Goal: Task Accomplishment & Management: Use online tool/utility

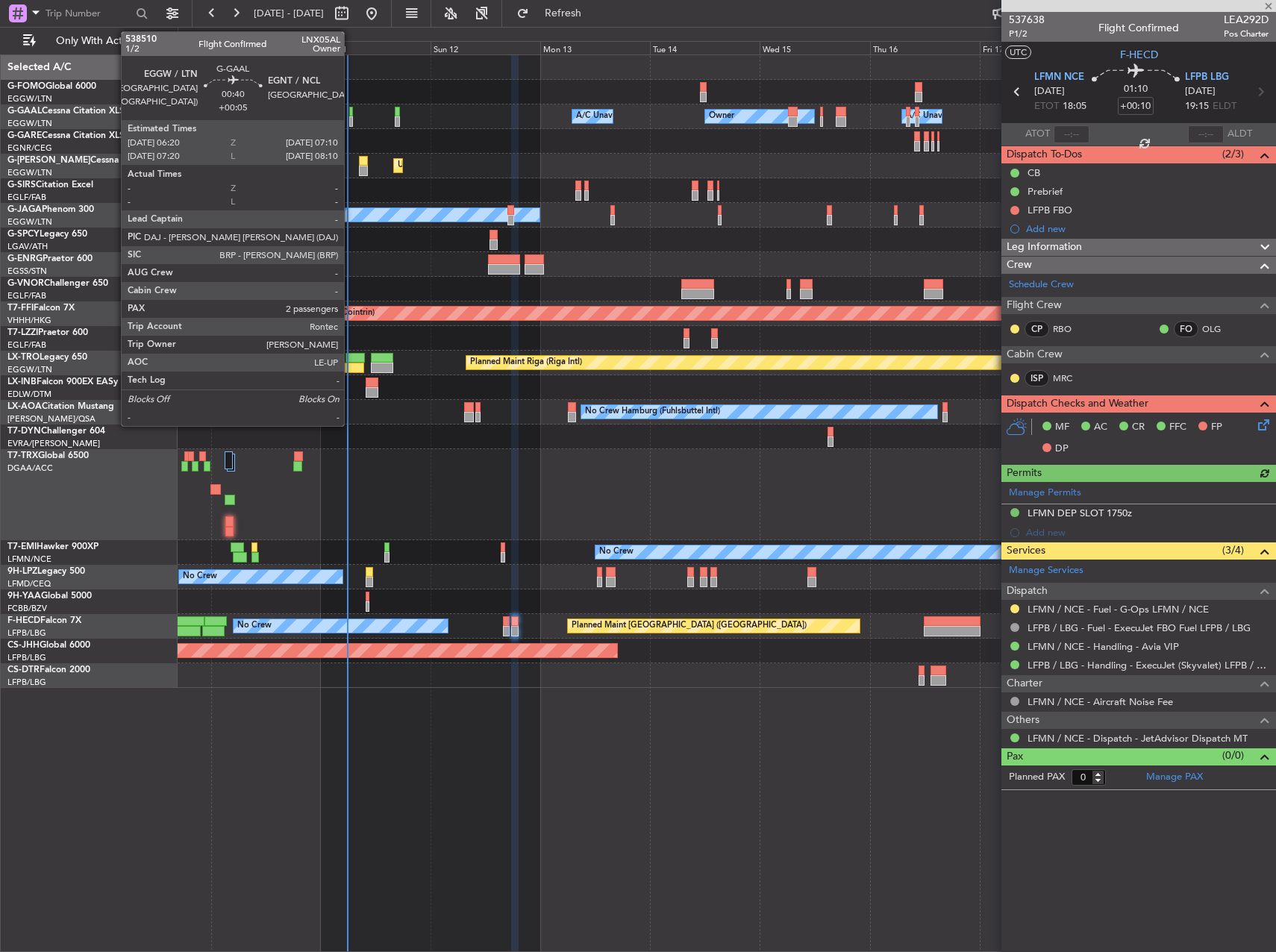
click at [351, 115] on div at bounding box center [351, 112] width 5 height 10
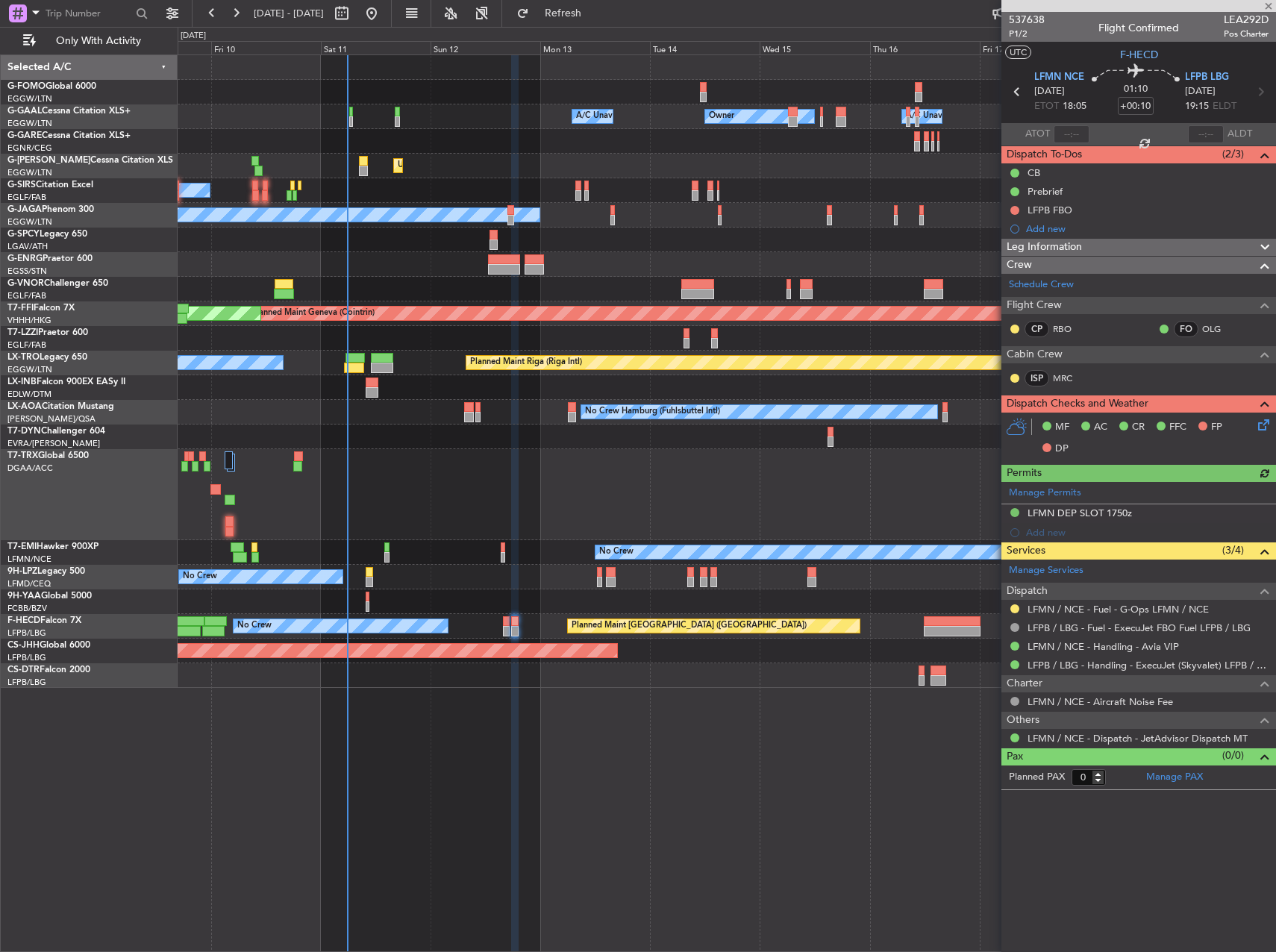
type input "+00:05"
type input "2"
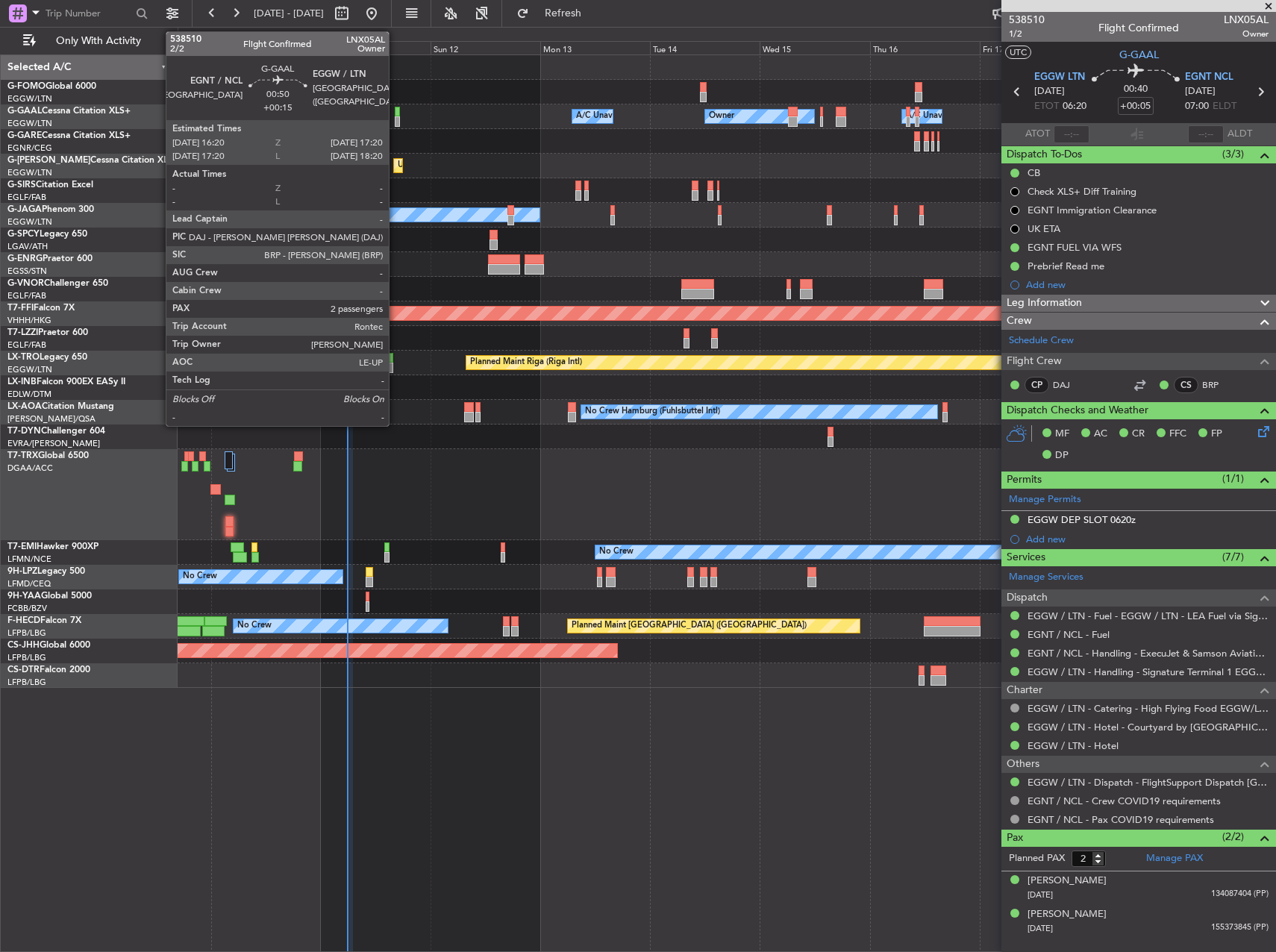
click at [395, 112] on div at bounding box center [397, 112] width 6 height 10
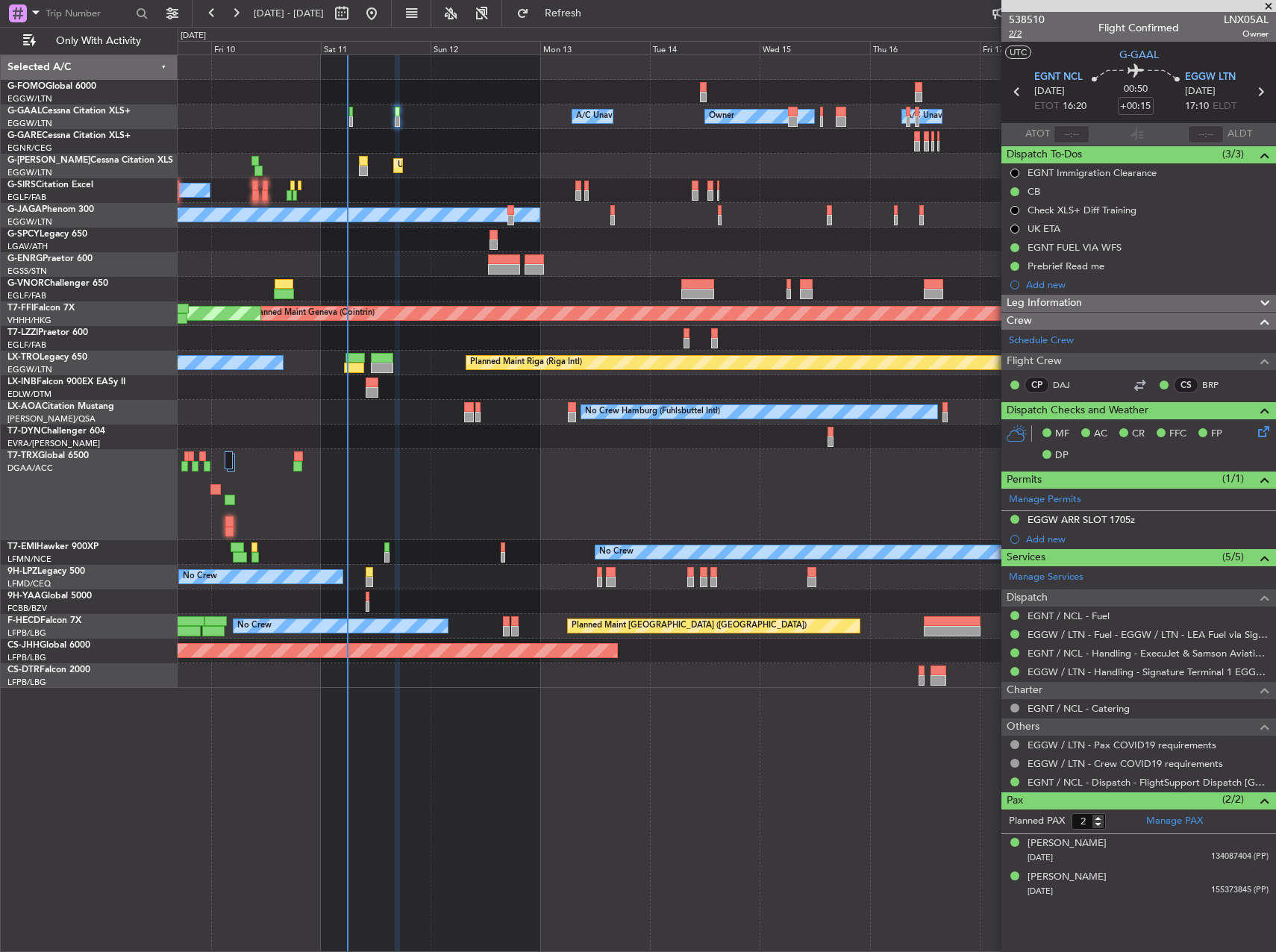
click at [1022, 32] on span "2/2" at bounding box center [1026, 33] width 36 height 12
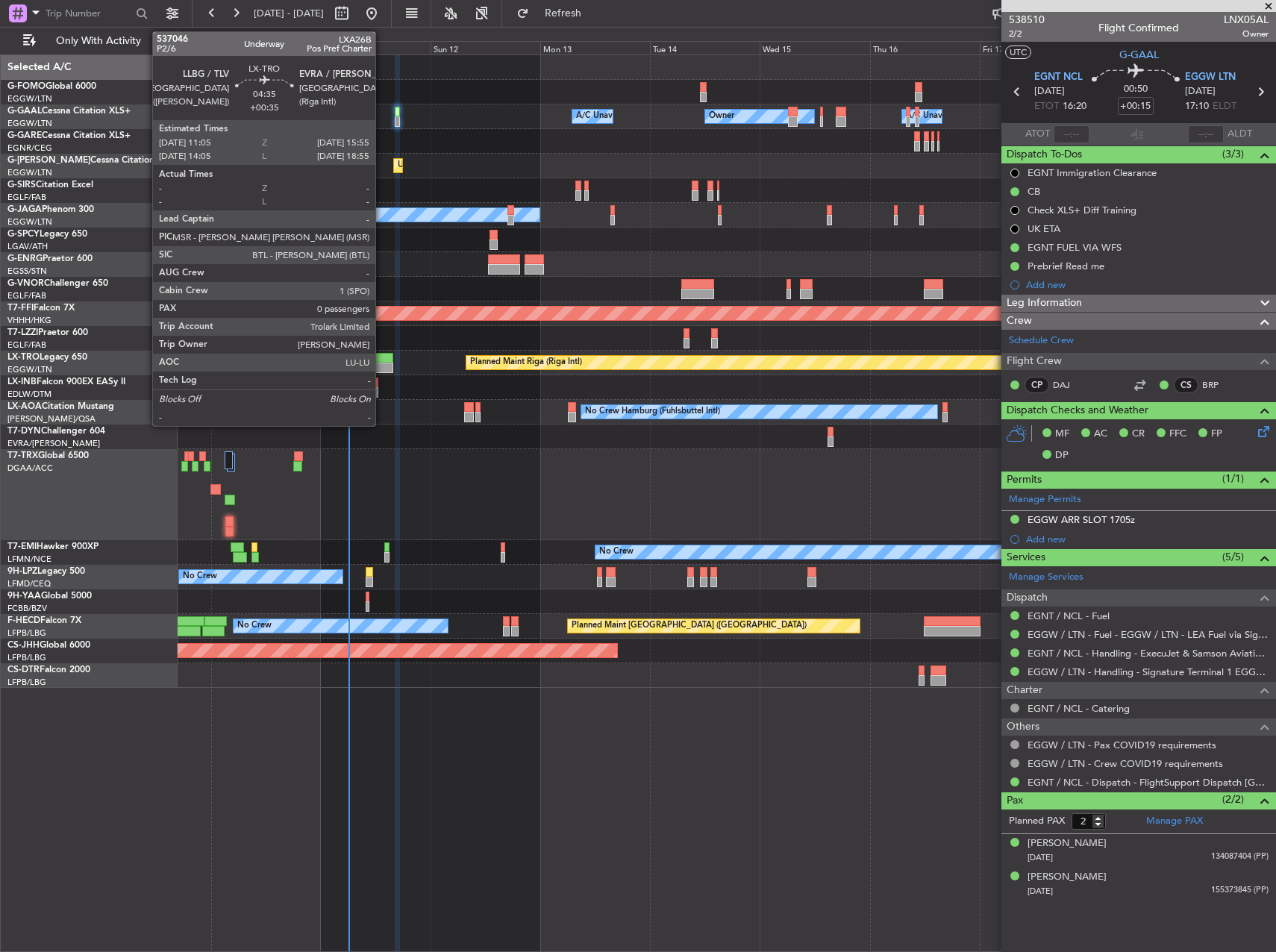
click at [382, 360] on div at bounding box center [382, 357] width 23 height 10
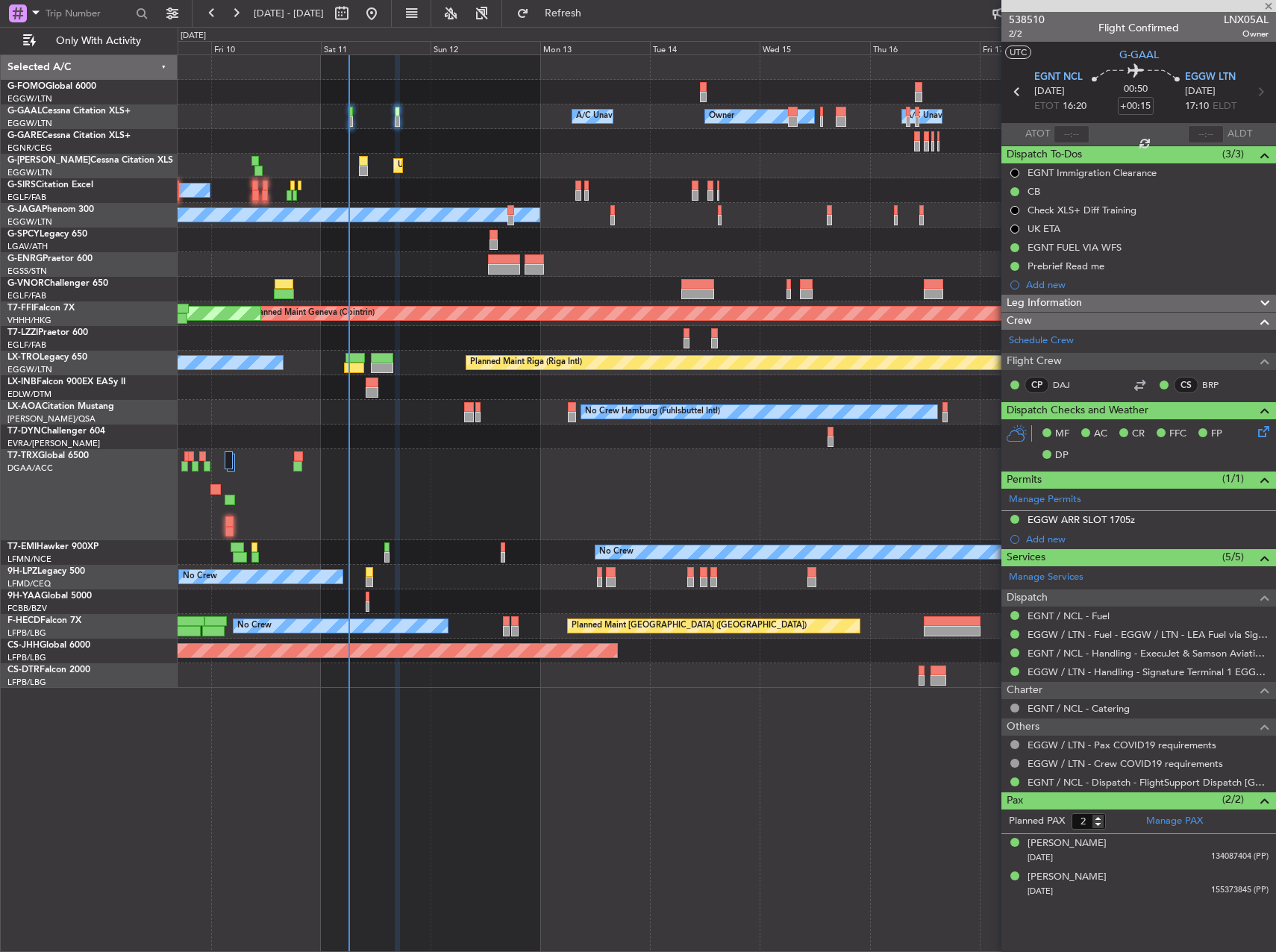
click at [376, 380] on div at bounding box center [371, 382] width 12 height 10
type input "+00:25"
type input "0"
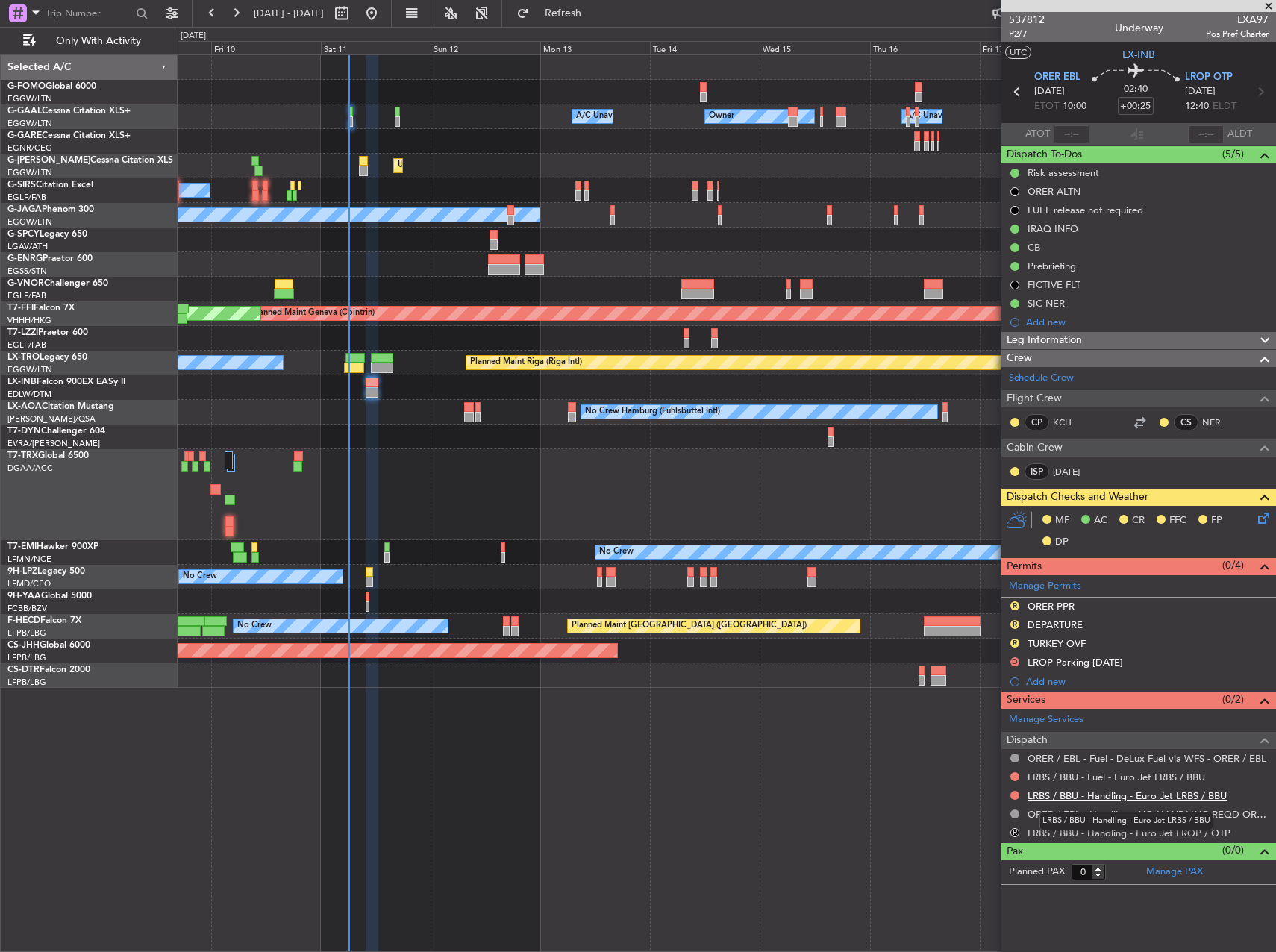
click at [1128, 796] on link "LRBS / BBU - Handling - Euro Jet LRBS / BBU" at bounding box center [1127, 795] width 199 height 12
click at [595, 19] on span "Refresh" at bounding box center [563, 13] width 62 height 10
click at [1021, 34] on span "P2/7" at bounding box center [1026, 33] width 36 height 12
click at [1262, 515] on icon at bounding box center [1260, 515] width 12 height 12
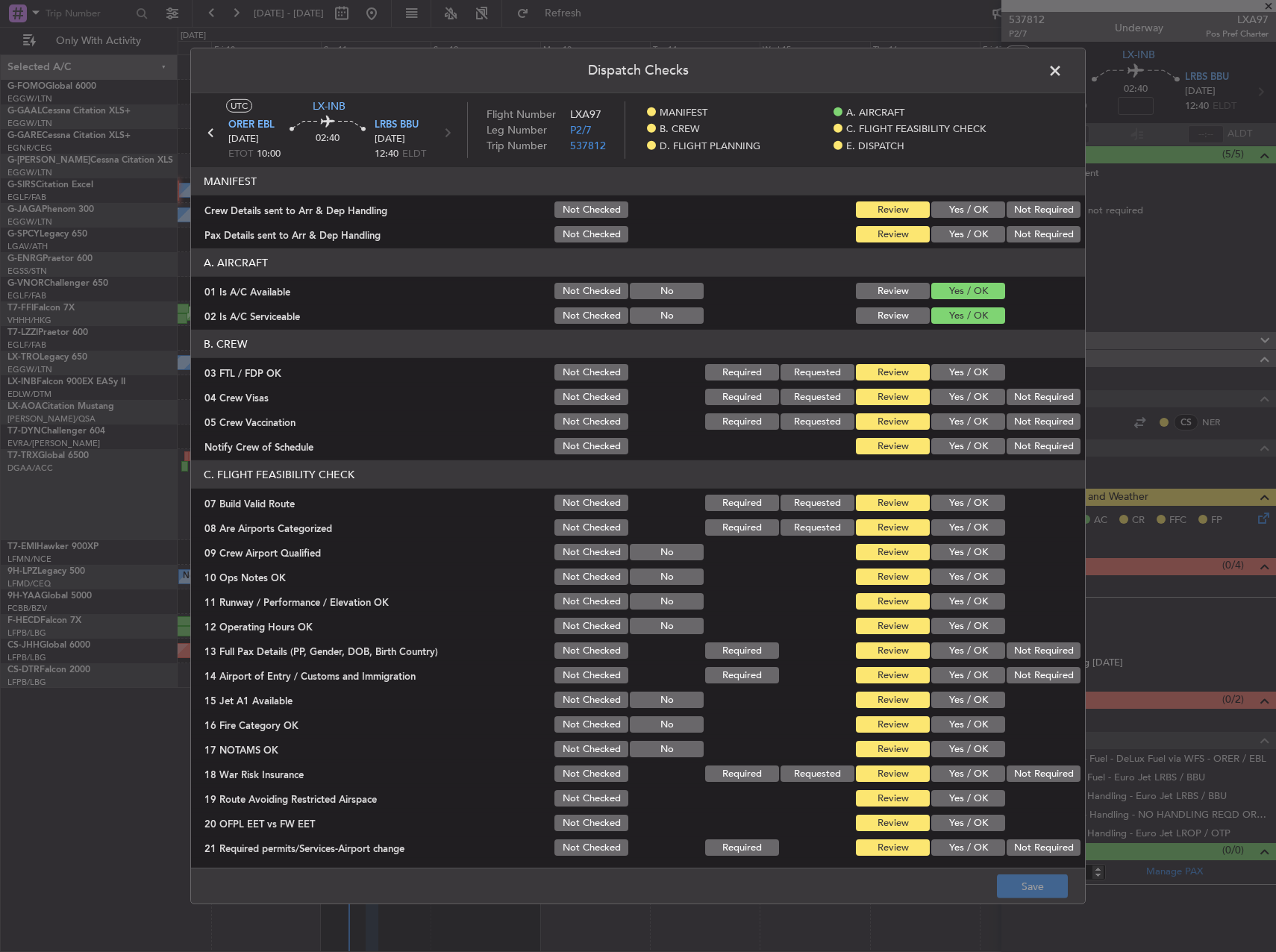
click at [952, 375] on button "Yes / OK" at bounding box center [968, 372] width 74 height 16
click at [1008, 402] on button "Not Required" at bounding box center [1043, 396] width 74 height 16
drag, startPoint x: 1042, startPoint y: 424, endPoint x: 997, endPoint y: 431, distance: 45.5
click at [1035, 426] on button "Not Required" at bounding box center [1043, 421] width 74 height 16
click at [960, 437] on section "B. CREW 03 FTL / FDP OK Not Checked Required Requested Review Yes / OK 04 Crew …" at bounding box center [637, 393] width 893 height 127
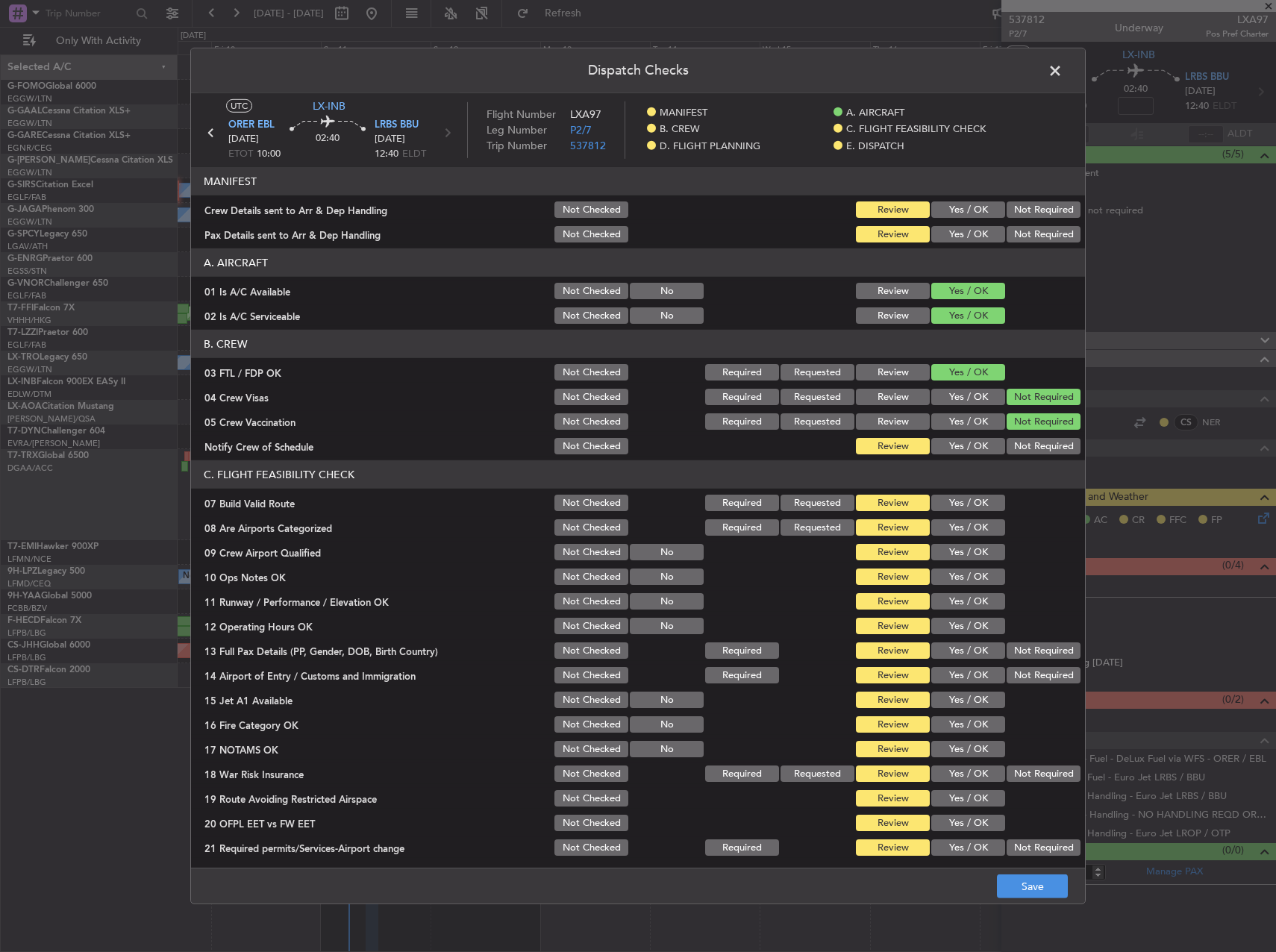
click at [960, 448] on button "Yes / OK" at bounding box center [968, 445] width 74 height 16
drag, startPoint x: 948, startPoint y: 508, endPoint x: 944, endPoint y: 531, distance: 23.3
click at [948, 508] on button "Yes / OK" at bounding box center [968, 502] width 74 height 16
drag, startPoint x: 944, startPoint y: 531, endPoint x: 943, endPoint y: 548, distance: 17.0
click at [943, 531] on button "Yes / OK" at bounding box center [968, 527] width 74 height 16
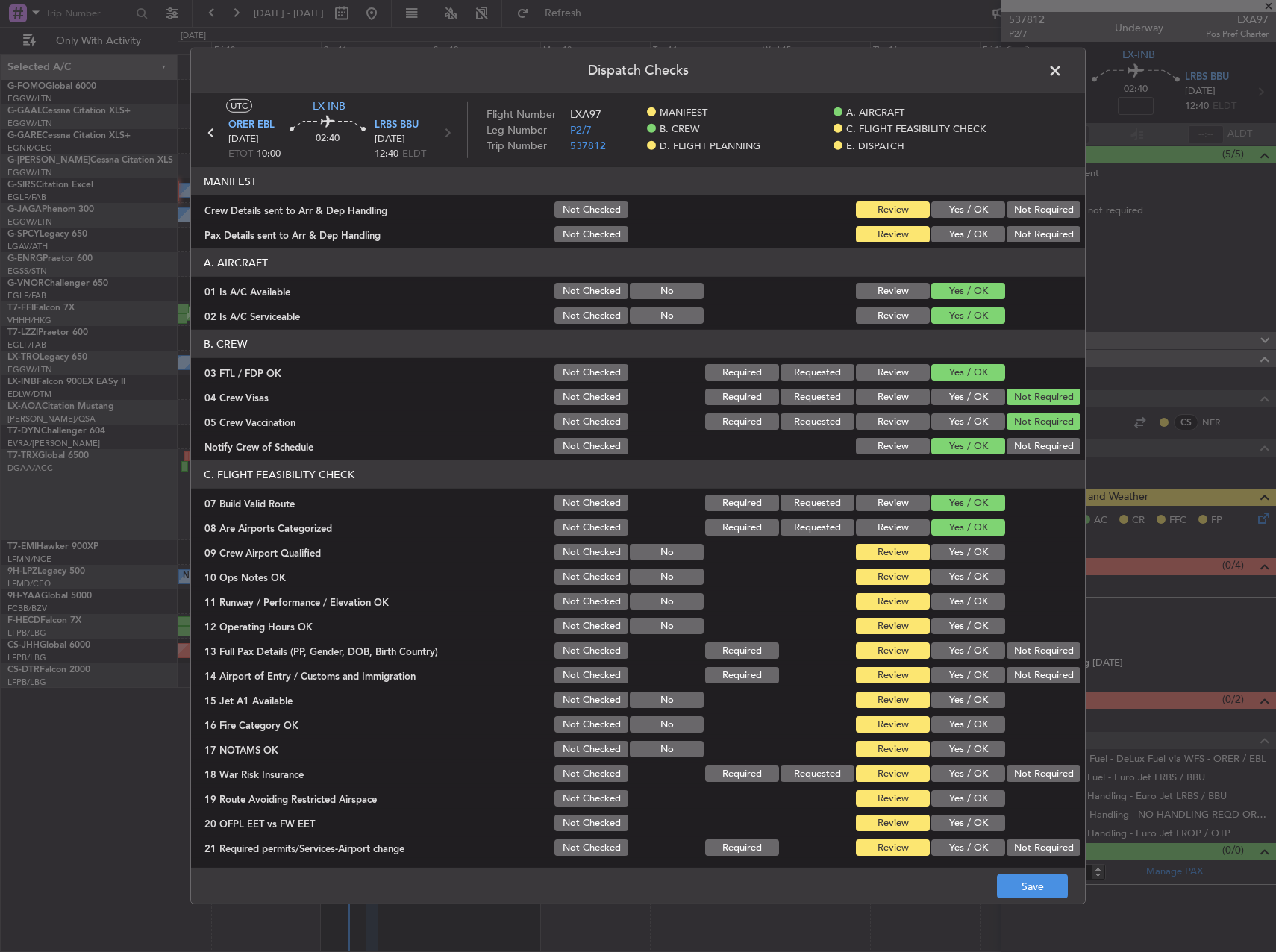
drag, startPoint x: 943, startPoint y: 548, endPoint x: 945, endPoint y: 568, distance: 20.1
click at [943, 558] on button "Yes / OK" at bounding box center [968, 551] width 74 height 16
click at [947, 575] on button "Yes / OK" at bounding box center [968, 576] width 74 height 16
click at [951, 605] on button "Yes / OK" at bounding box center [968, 600] width 74 height 16
click at [955, 623] on button "Yes / OK" at bounding box center [968, 625] width 74 height 16
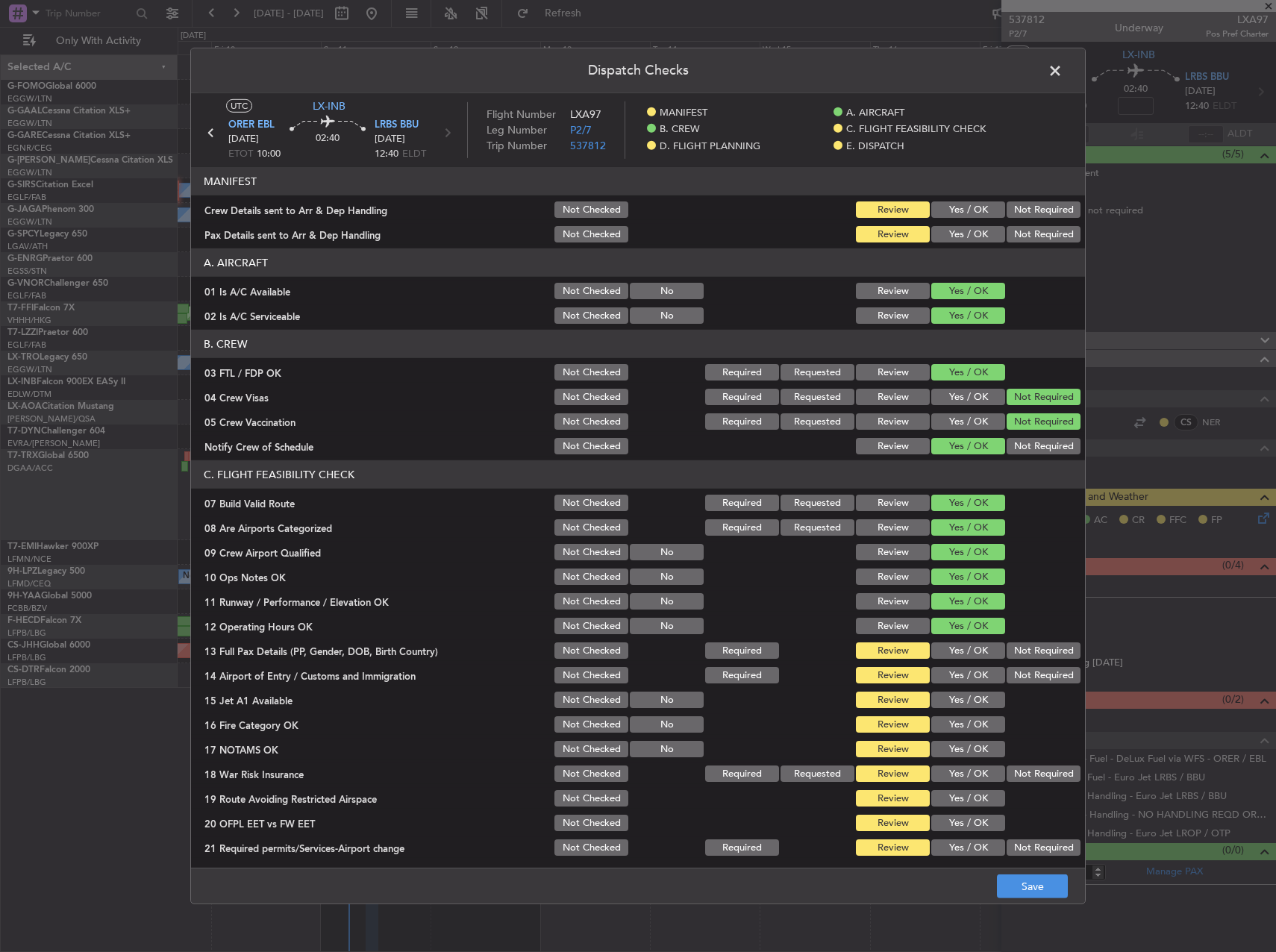
click at [954, 633] on button "Yes / OK" at bounding box center [968, 625] width 74 height 16
click at [957, 647] on section "C. FLIGHT FEASIBILITY CHECK 07 Build Valid Route Not Checked Required Requested…" at bounding box center [637, 659] width 893 height 398
drag, startPoint x: 957, startPoint y: 649, endPoint x: 957, endPoint y: 660, distance: 11.0
click at [957, 650] on button "Yes / OK" at bounding box center [968, 649] width 74 height 16
click at [961, 674] on button "Yes / OK" at bounding box center [968, 675] width 74 height 16
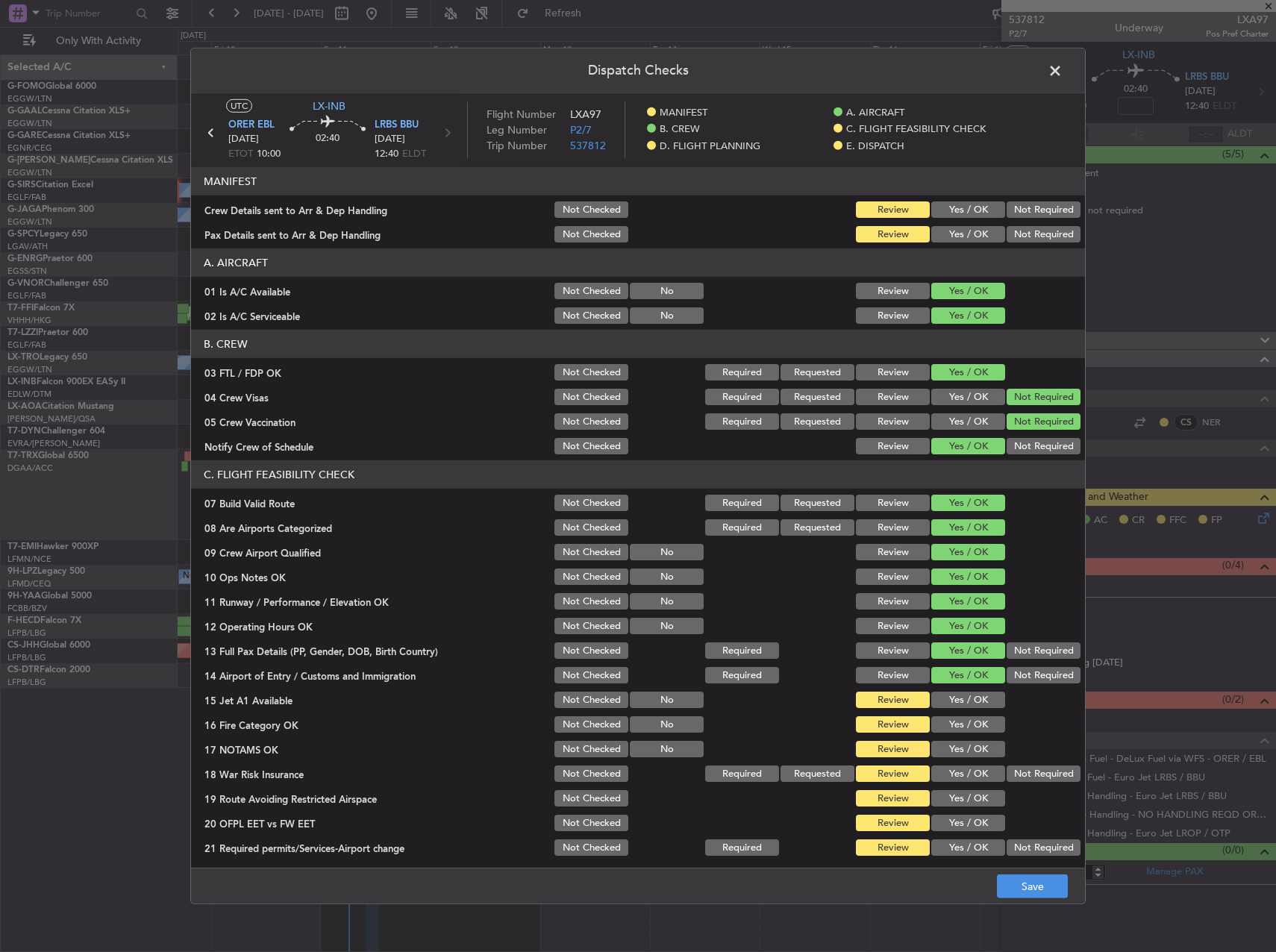
drag, startPoint x: 963, startPoint y: 689, endPoint x: 967, endPoint y: 713, distance: 24.3
click at [964, 699] on div "Yes / OK" at bounding box center [967, 700] width 76 height 21
click at [967, 713] on section "C. FLIGHT FEASIBILITY CHECK 07 Build Valid Route Not Checked Required Requested…" at bounding box center [637, 659] width 893 height 398
click at [961, 699] on button "Yes / OK" at bounding box center [968, 700] width 74 height 16
drag, startPoint x: 960, startPoint y: 719, endPoint x: 962, endPoint y: 739, distance: 20.1
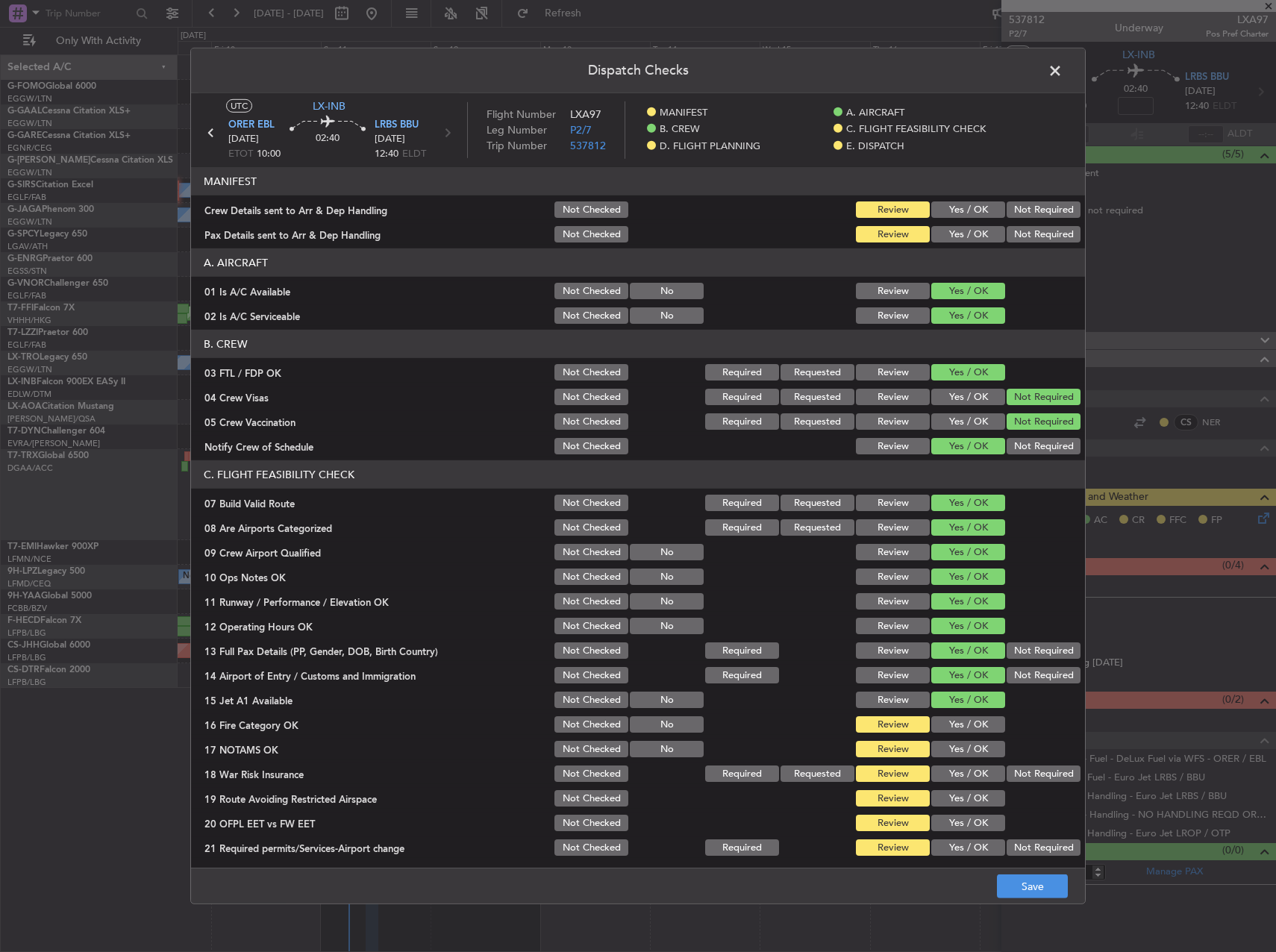
click at [960, 721] on button "Yes / OK" at bounding box center [968, 724] width 74 height 16
click at [961, 741] on div "Yes / OK" at bounding box center [967, 749] width 76 height 21
click at [960, 749] on button "Yes / OK" at bounding box center [968, 749] width 74 height 16
click at [1028, 777] on button "Not Required" at bounding box center [1043, 773] width 74 height 16
click at [965, 785] on section "C. FLIGHT FEASIBILITY CHECK 07 Build Valid Route Not Checked Required Requested…" at bounding box center [637, 659] width 893 height 398
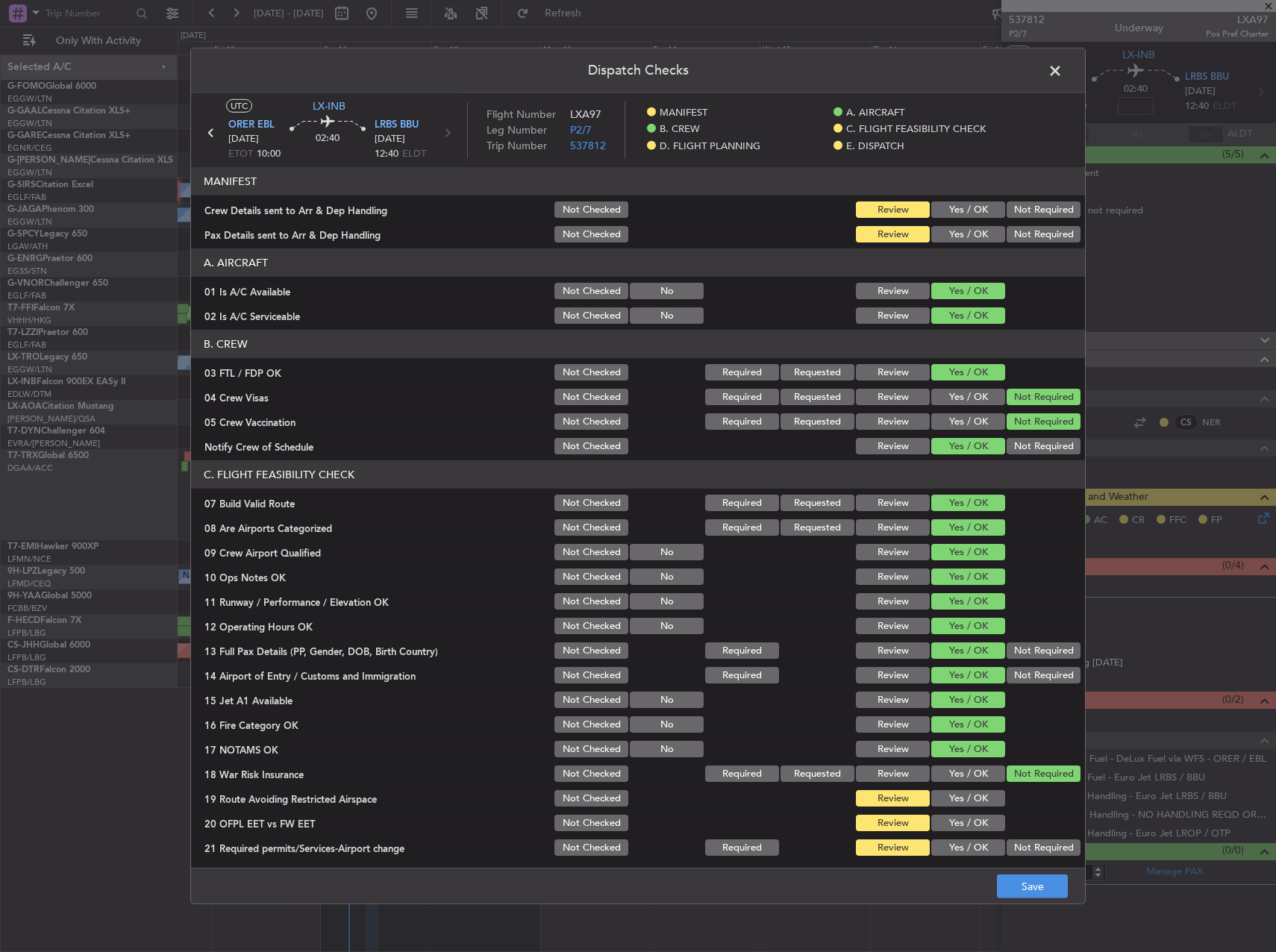
click at [965, 793] on button "Yes / OK" at bounding box center [968, 798] width 74 height 16
click at [959, 832] on div "Yes / OK" at bounding box center [967, 822] width 76 height 21
click at [959, 841] on button "Yes / OK" at bounding box center [968, 847] width 74 height 16
click at [951, 815] on button "Yes / OK" at bounding box center [968, 822] width 74 height 16
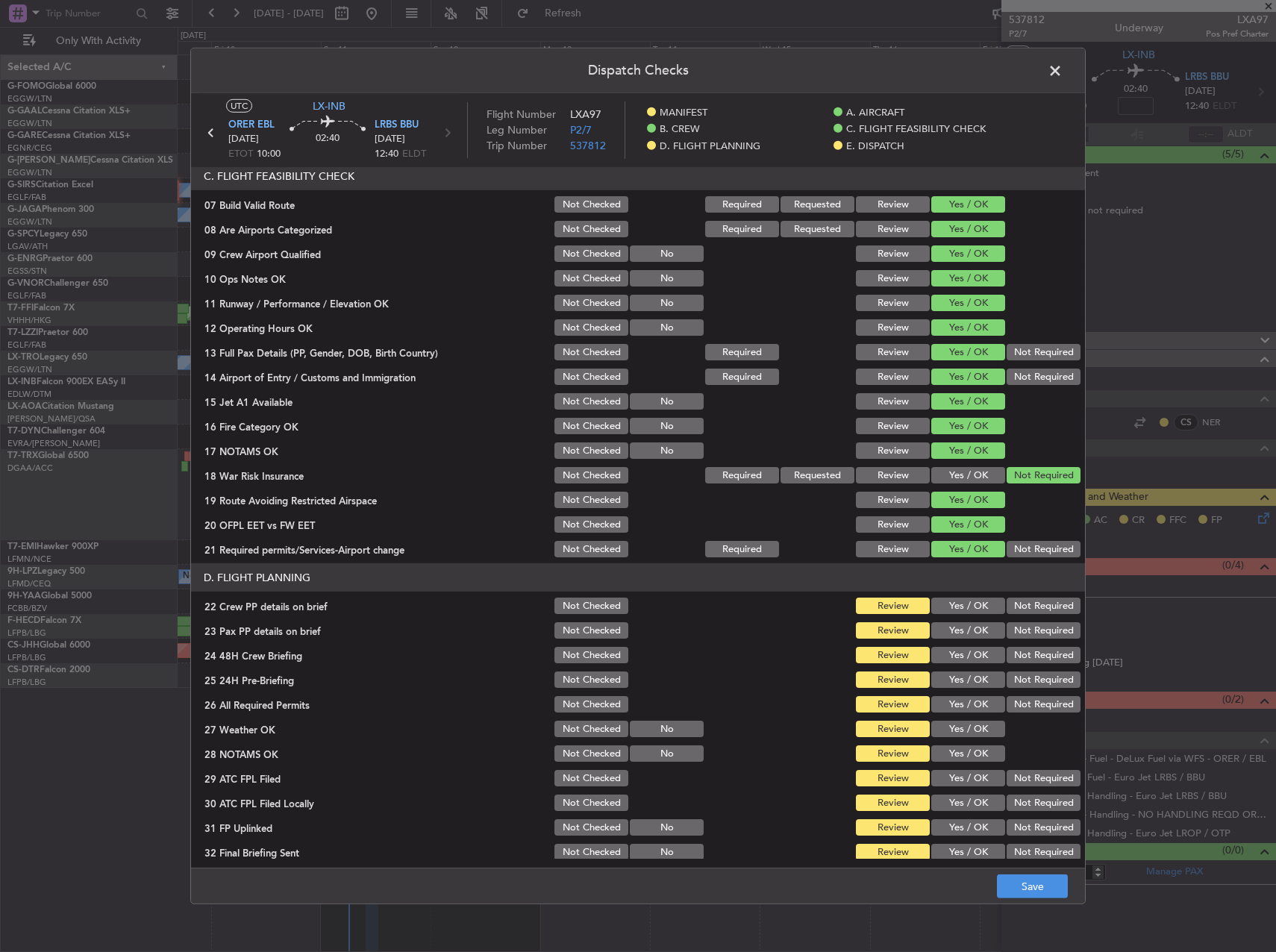
click at [952, 610] on button "Yes / OK" at bounding box center [968, 605] width 74 height 16
click at [952, 624] on button "Yes / OK" at bounding box center [968, 630] width 74 height 16
click at [955, 642] on section "D. FLIGHT PLANNING 22 Crew PP details on brief Not Checked Review Yes / OK Not …" at bounding box center [637, 713] width 893 height 299
click at [960, 665] on div "Yes / OK" at bounding box center [967, 655] width 76 height 21
click at [967, 677] on button "Yes / OK" at bounding box center [968, 679] width 74 height 16
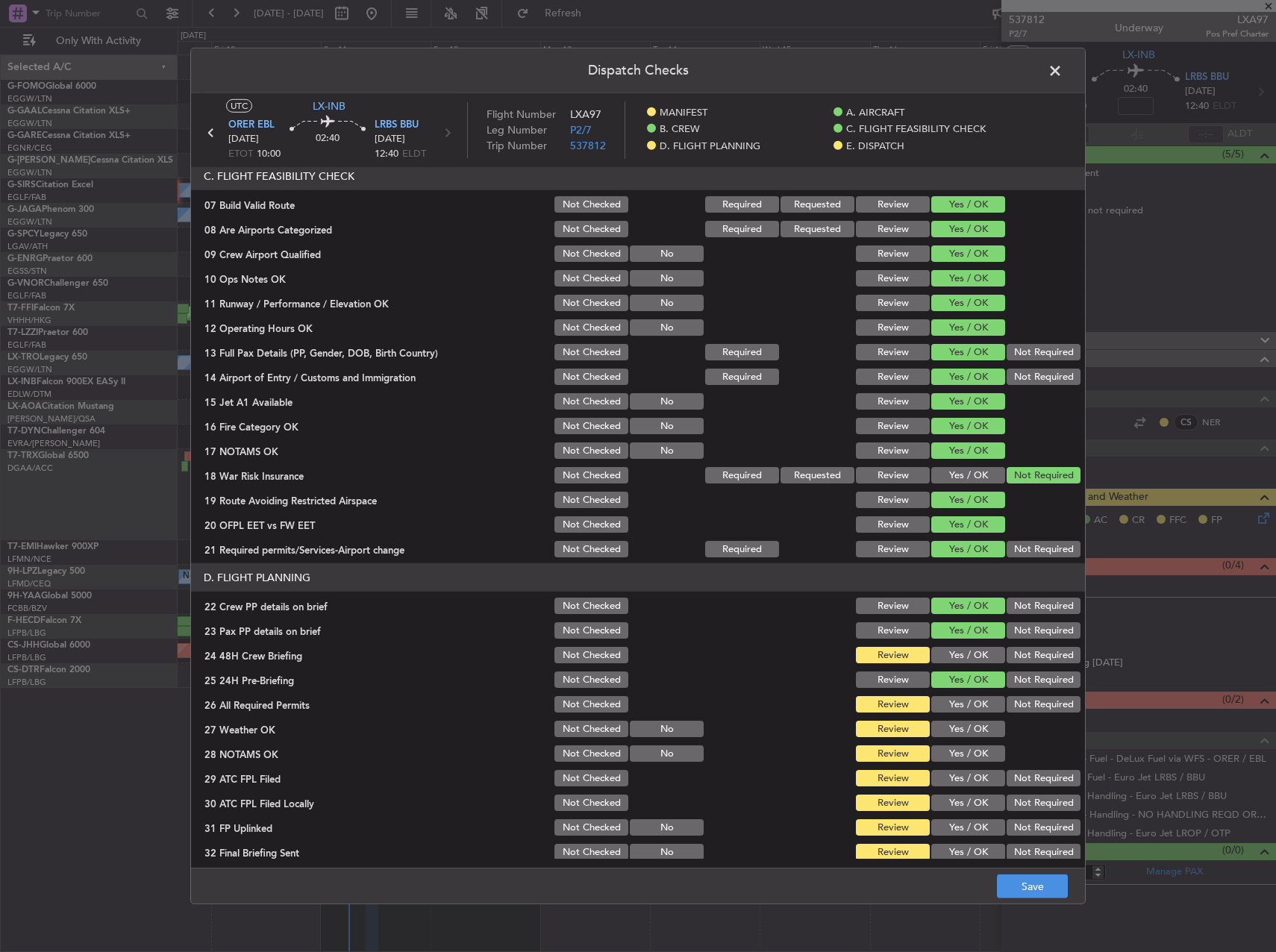
click at [957, 654] on button "Yes / OK" at bounding box center [968, 654] width 74 height 16
click at [964, 718] on div "Yes / OK" at bounding box center [967, 729] width 76 height 21
click at [964, 706] on button "Yes / OK" at bounding box center [968, 703] width 74 height 16
drag, startPoint x: 968, startPoint y: 730, endPoint x: 969, endPoint y: 741, distance: 11.0
click at [969, 730] on button "Yes / OK" at bounding box center [968, 728] width 74 height 16
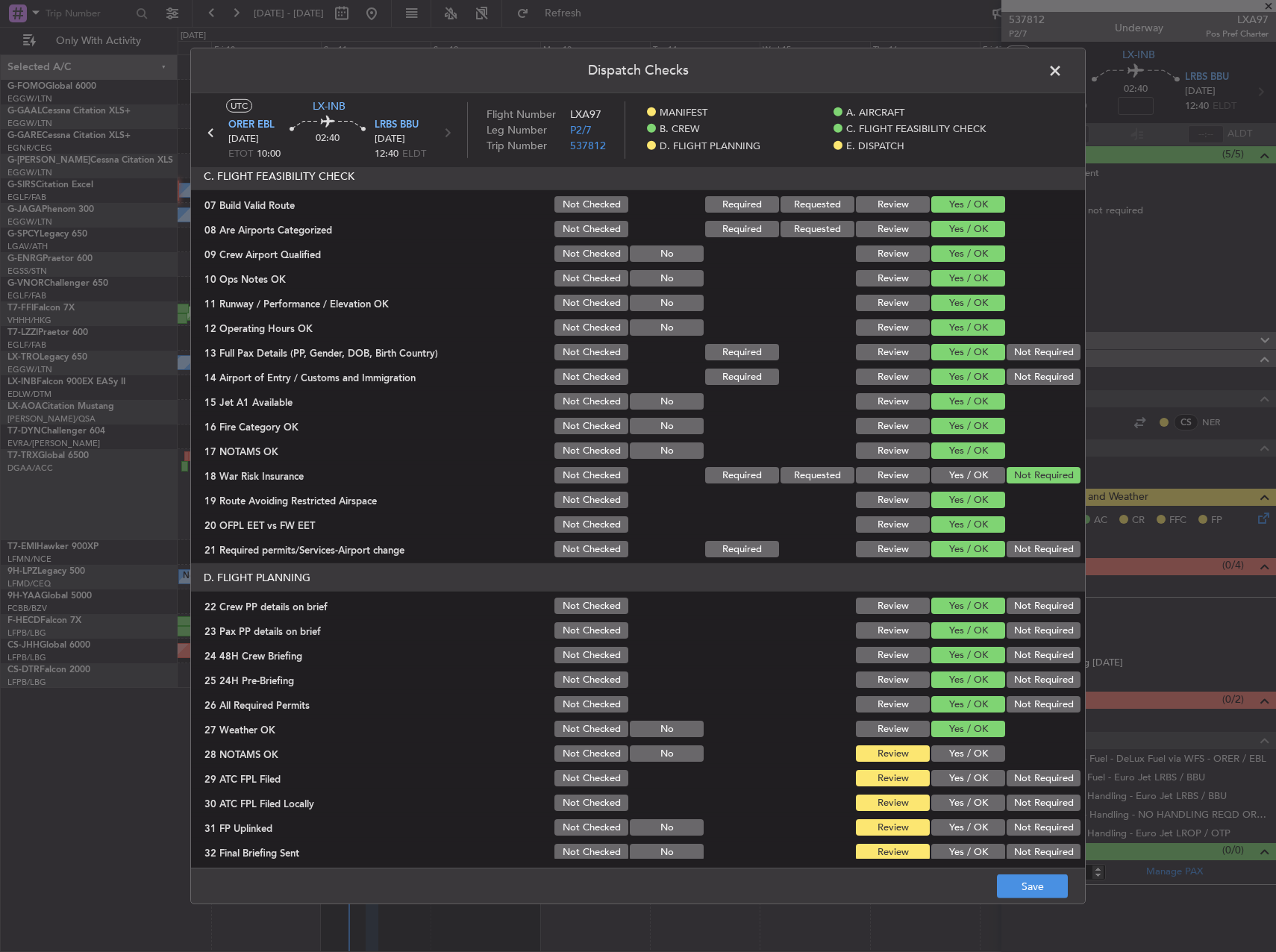
drag, startPoint x: 966, startPoint y: 755, endPoint x: 964, endPoint y: 765, distance: 10.2
click at [964, 755] on button "Yes / OK" at bounding box center [968, 753] width 74 height 16
click at [964, 778] on button "Yes / OK" at bounding box center [968, 777] width 74 height 16
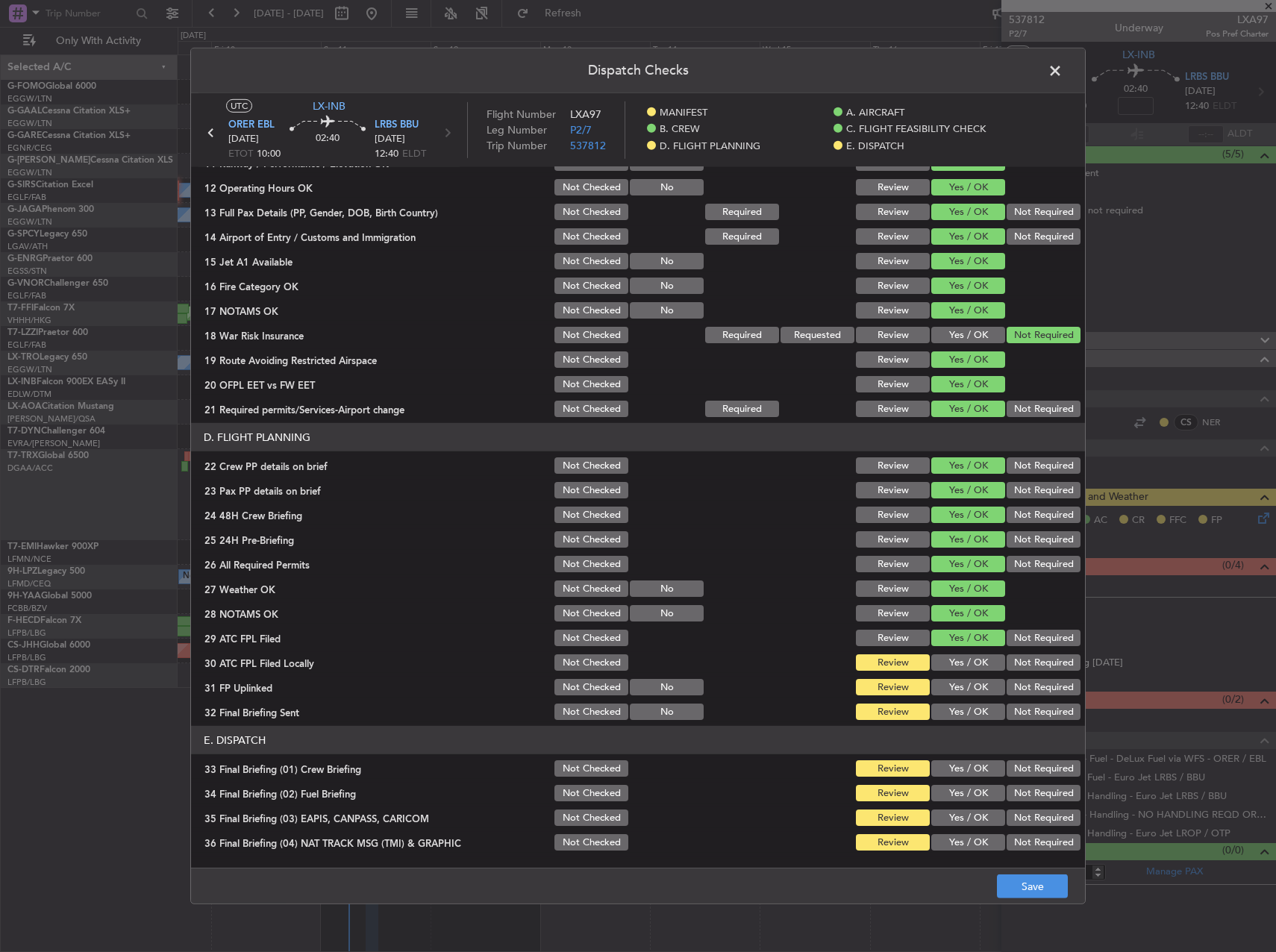
scroll to position [597, 0]
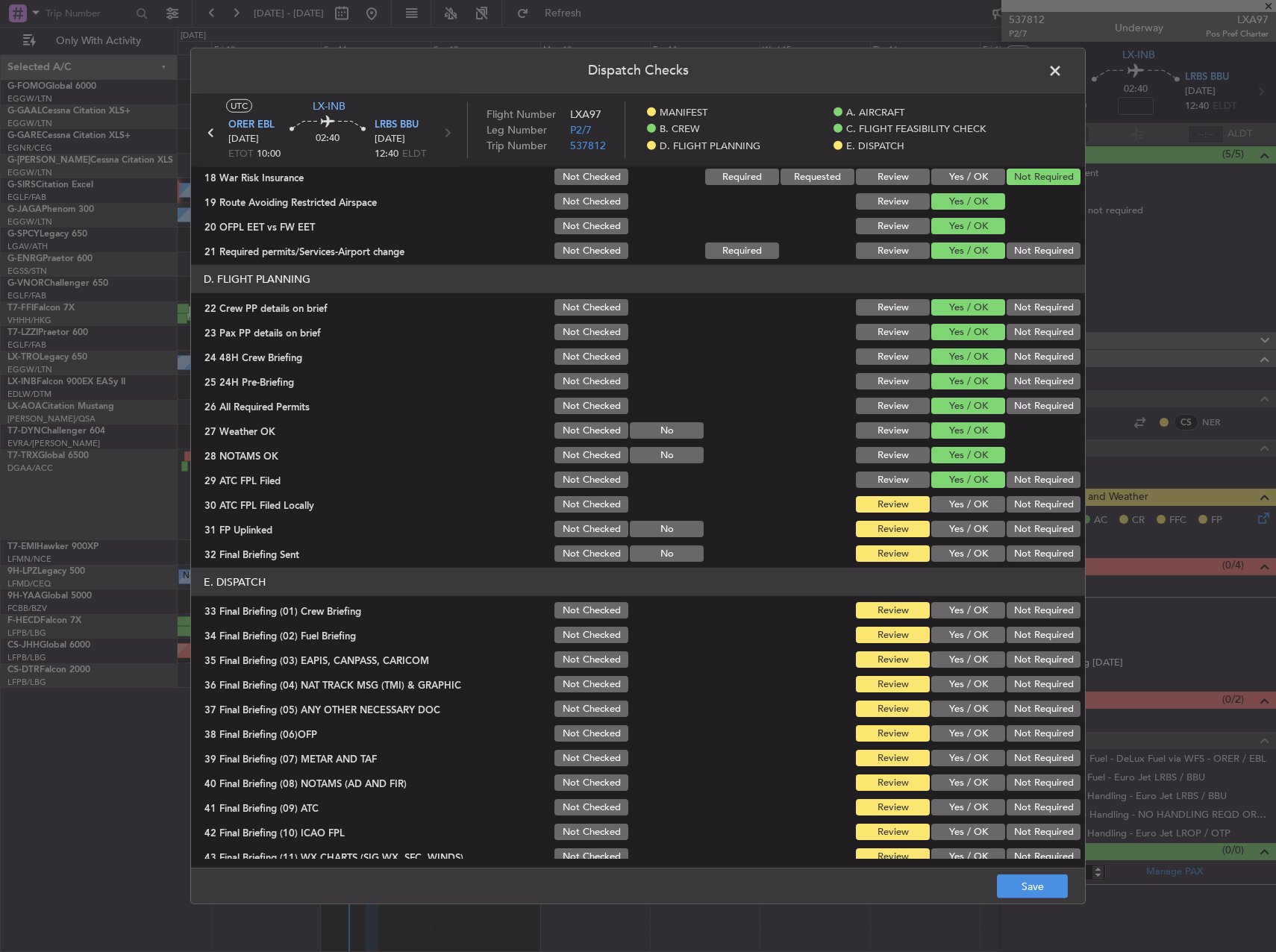
click at [1027, 515] on section "D. FLIGHT PLANNING 22 Crew PP details on brief Not Checked Review Yes / OK Not …" at bounding box center [637, 414] width 893 height 299
drag, startPoint x: 1022, startPoint y: 506, endPoint x: 973, endPoint y: 526, distance: 52.9
click at [1021, 506] on button "Not Required" at bounding box center [1043, 504] width 74 height 16
drag, startPoint x: 973, startPoint y: 526, endPoint x: 990, endPoint y: 532, distance: 18.0
click at [974, 528] on button "Yes / OK" at bounding box center [968, 528] width 74 height 16
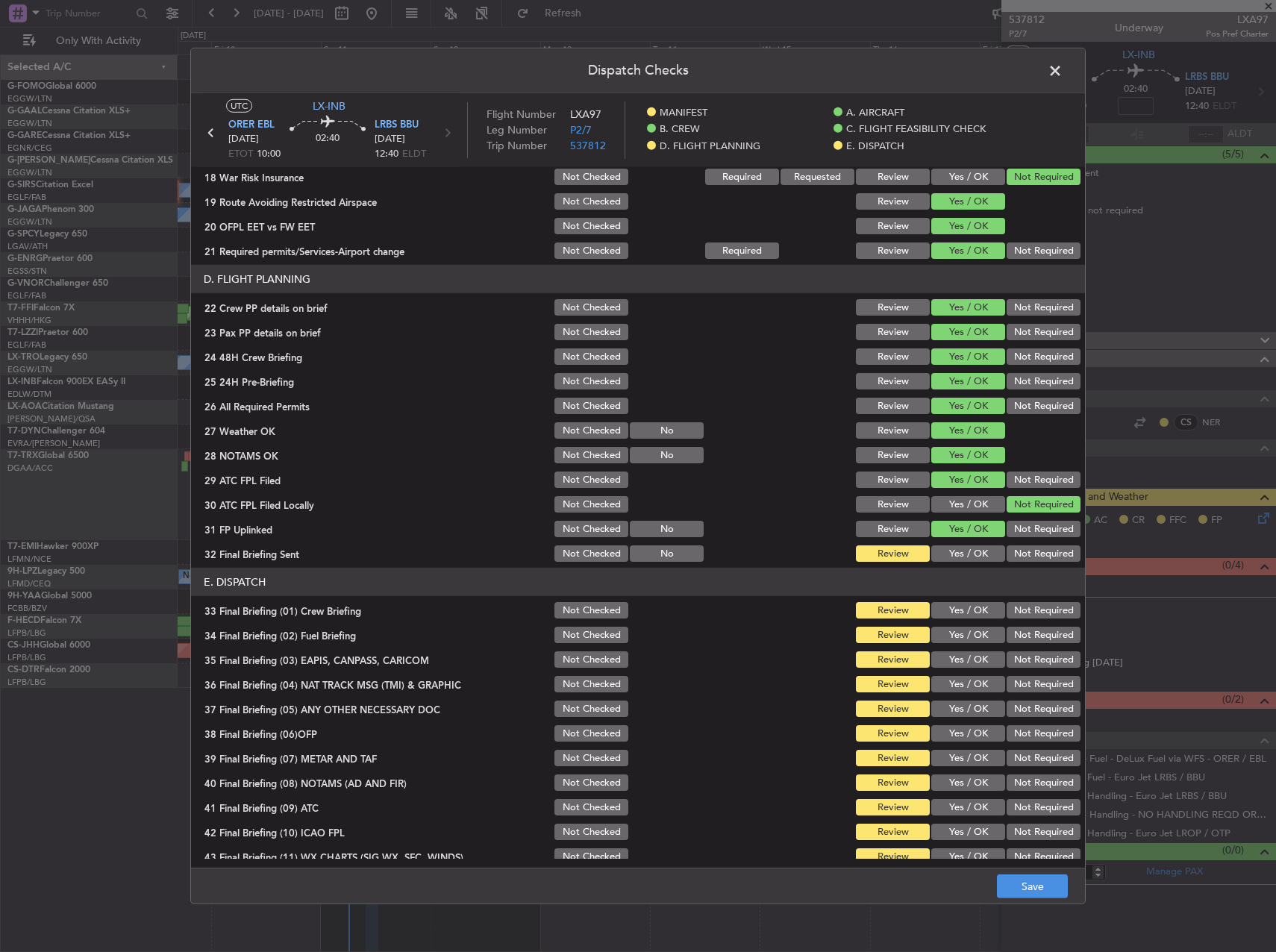
click at [1026, 544] on div "Not Required" at bounding box center [1042, 554] width 76 height 21
click at [1025, 554] on button "Not Required" at bounding box center [1043, 553] width 74 height 16
click at [954, 605] on button "Yes / OK" at bounding box center [968, 610] width 74 height 16
drag, startPoint x: 954, startPoint y: 640, endPoint x: 1017, endPoint y: 647, distance: 63.4
click at [968, 640] on button "Yes / OK" at bounding box center [968, 634] width 74 height 16
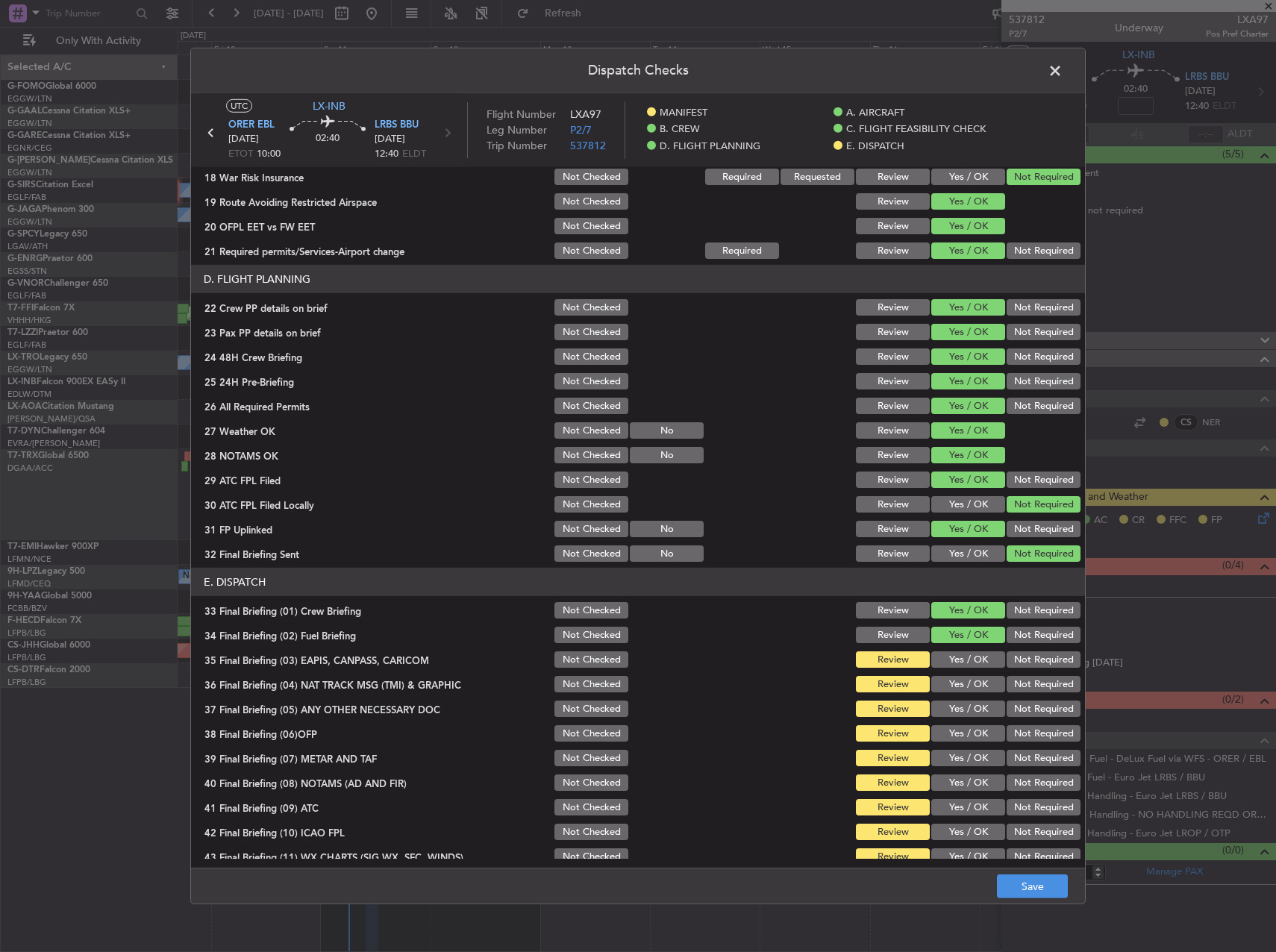
drag, startPoint x: 1026, startPoint y: 667, endPoint x: 1028, endPoint y: 675, distance: 8.2
click at [1028, 667] on div "Not Required" at bounding box center [1042, 660] width 76 height 21
click at [1026, 672] on section "E. DISPATCH 33 Final Briefing (01) Crew Briefing Not Checked Review Yes / OK No…" at bounding box center [637, 730] width 893 height 324
click at [1026, 664] on button "Not Required" at bounding box center [1043, 659] width 74 height 16
click at [1026, 692] on div "Not Required" at bounding box center [1042, 684] width 76 height 21
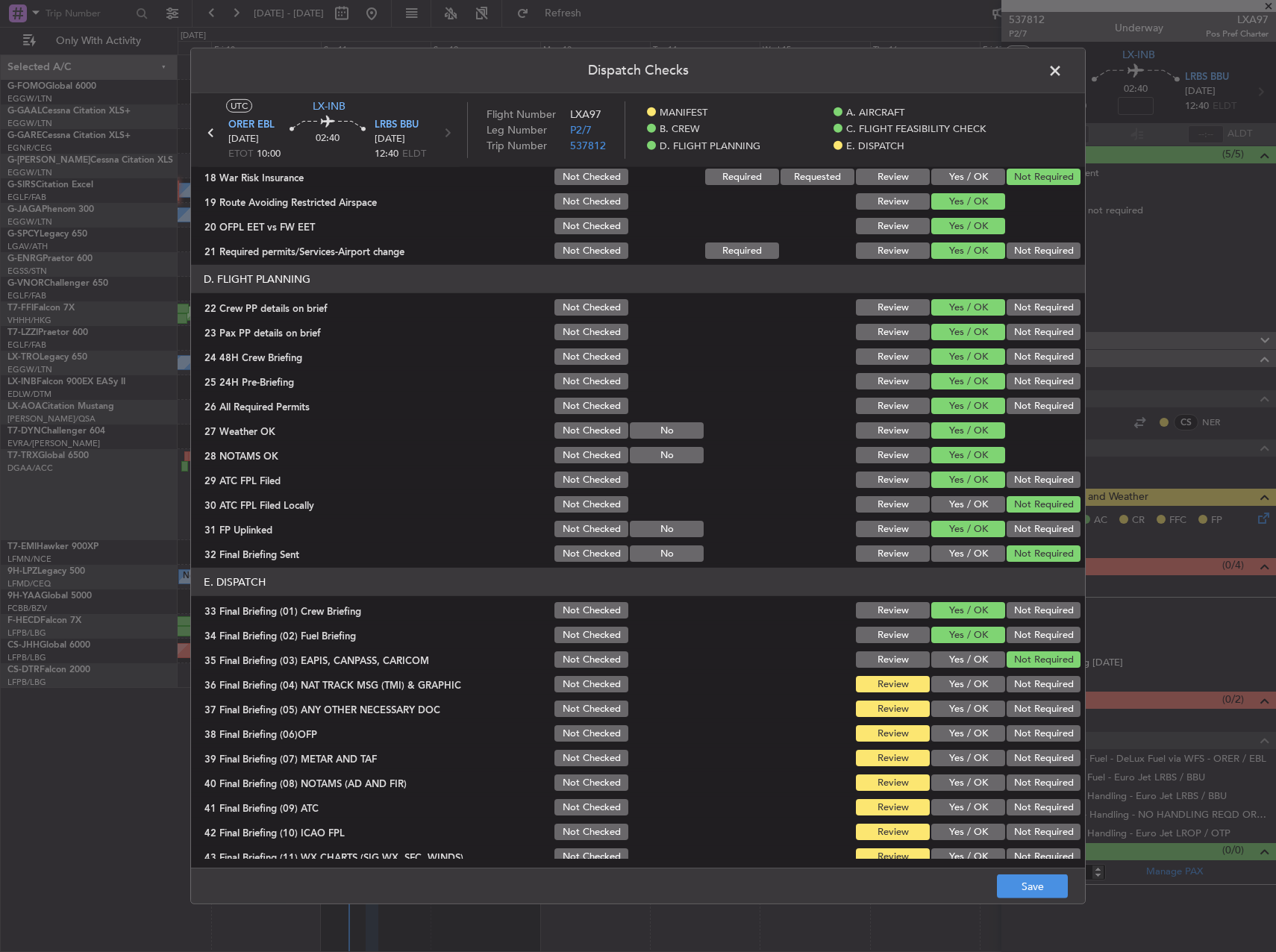
click at [1026, 685] on button "Not Required" at bounding box center [1043, 684] width 74 height 16
click at [1026, 713] on button "Not Required" at bounding box center [1043, 708] width 74 height 16
click at [950, 732] on button "Yes / OK" at bounding box center [968, 733] width 74 height 16
click at [957, 757] on button "Yes / OK" at bounding box center [968, 757] width 74 height 16
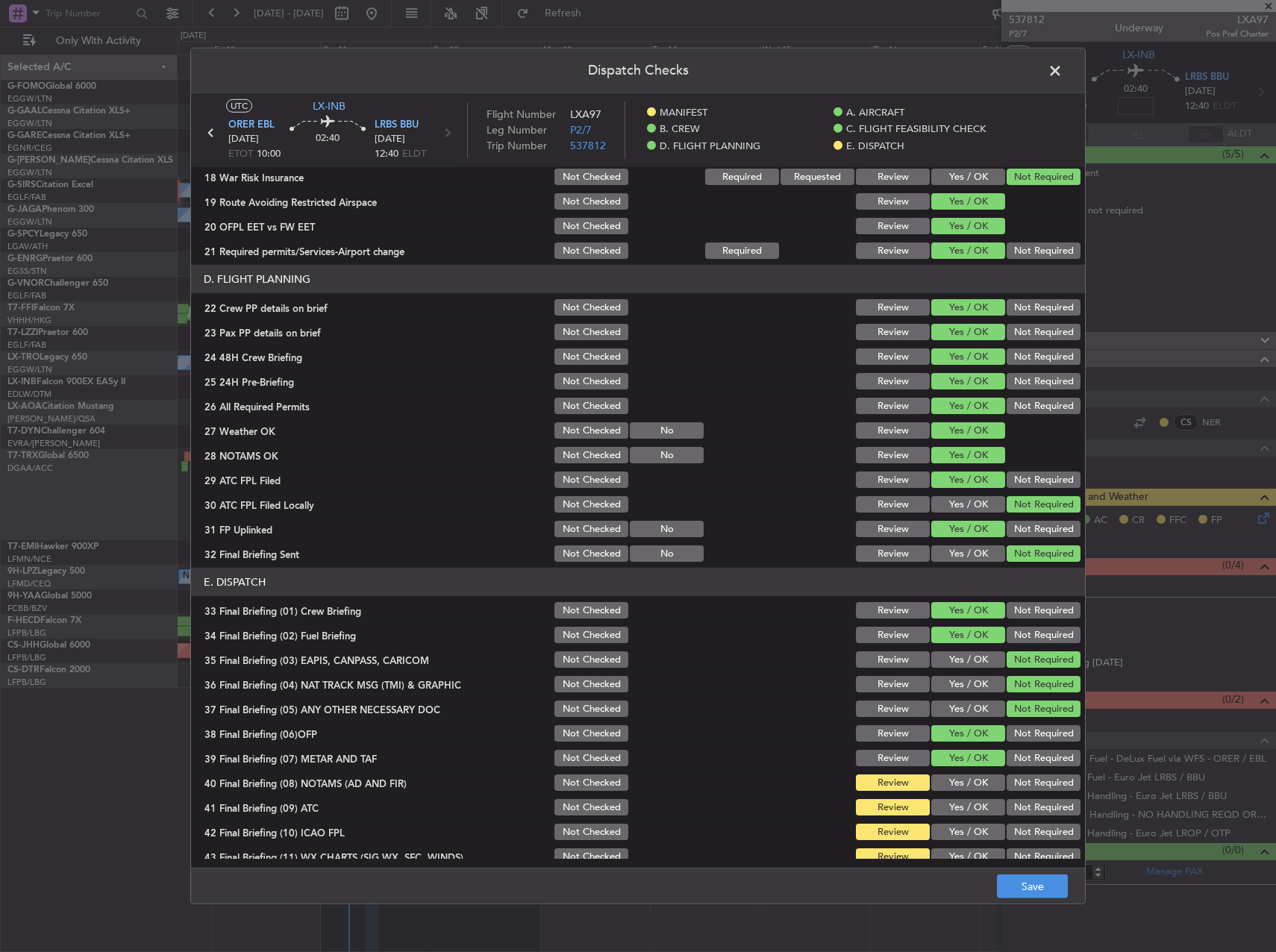
click at [957, 779] on button "Yes / OK" at bounding box center [968, 782] width 74 height 16
click at [957, 807] on button "Yes / OK" at bounding box center [968, 806] width 74 height 16
click at [960, 836] on button "Yes / OK" at bounding box center [968, 831] width 74 height 16
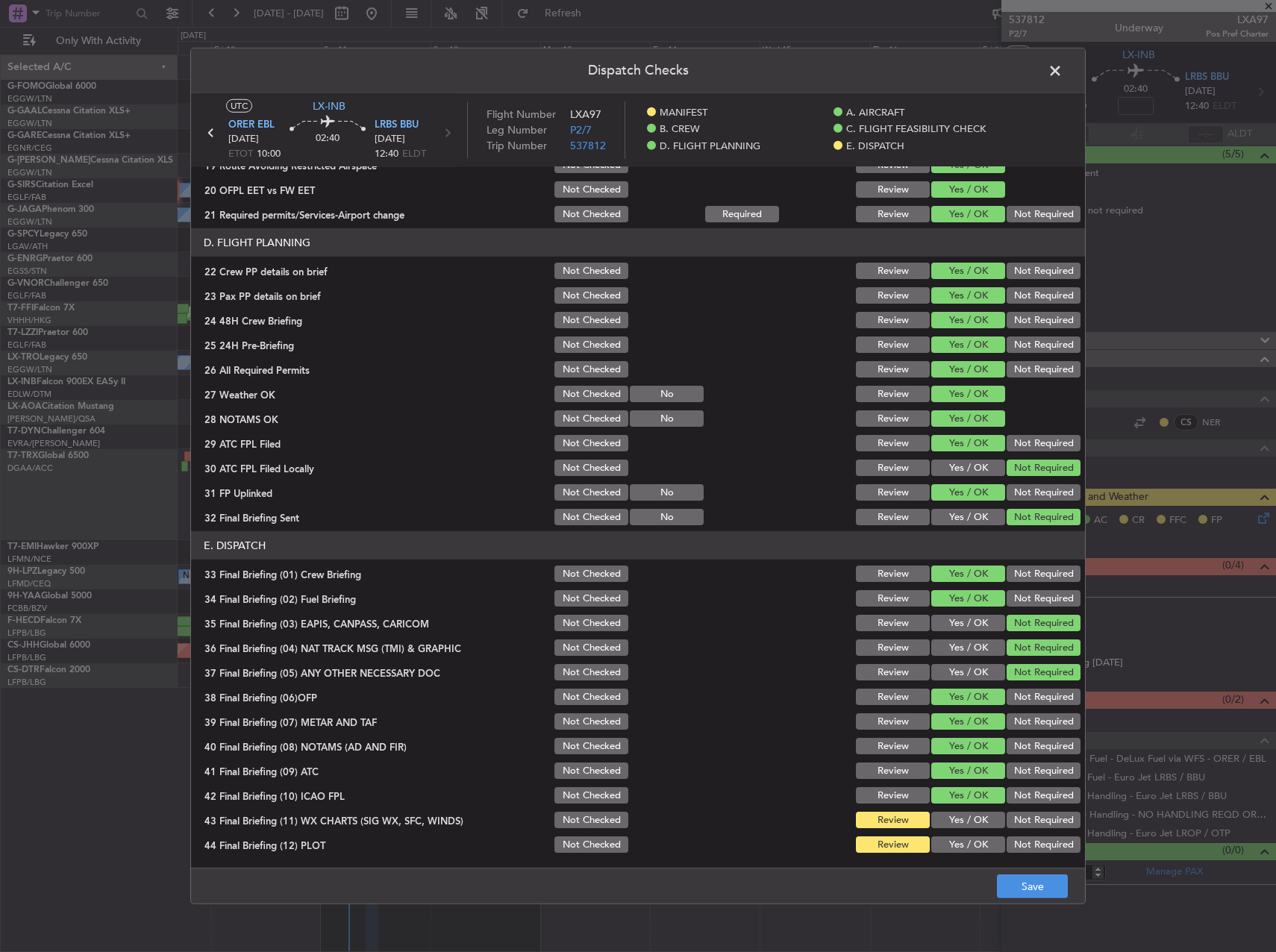
click at [958, 807] on section "E. DISPATCH 33 Final Briefing (01) Crew Briefing Not Checked Review Yes / OK No…" at bounding box center [637, 693] width 893 height 324
click at [958, 822] on button "Yes / OK" at bounding box center [968, 820] width 74 height 16
click at [964, 844] on button "Yes / OK" at bounding box center [968, 844] width 74 height 16
click at [1053, 883] on button "Save" at bounding box center [1031, 886] width 71 height 24
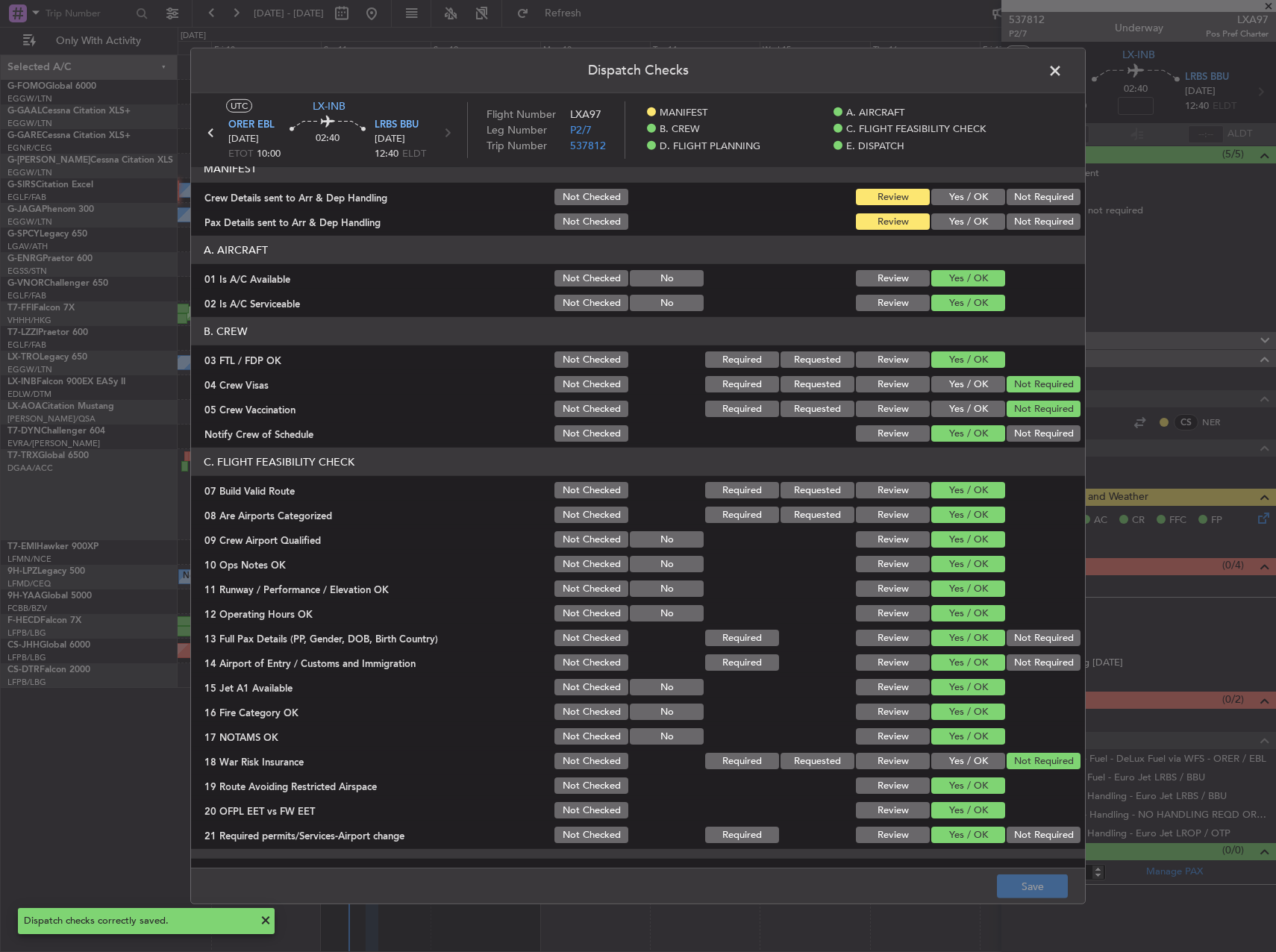
scroll to position [0, 0]
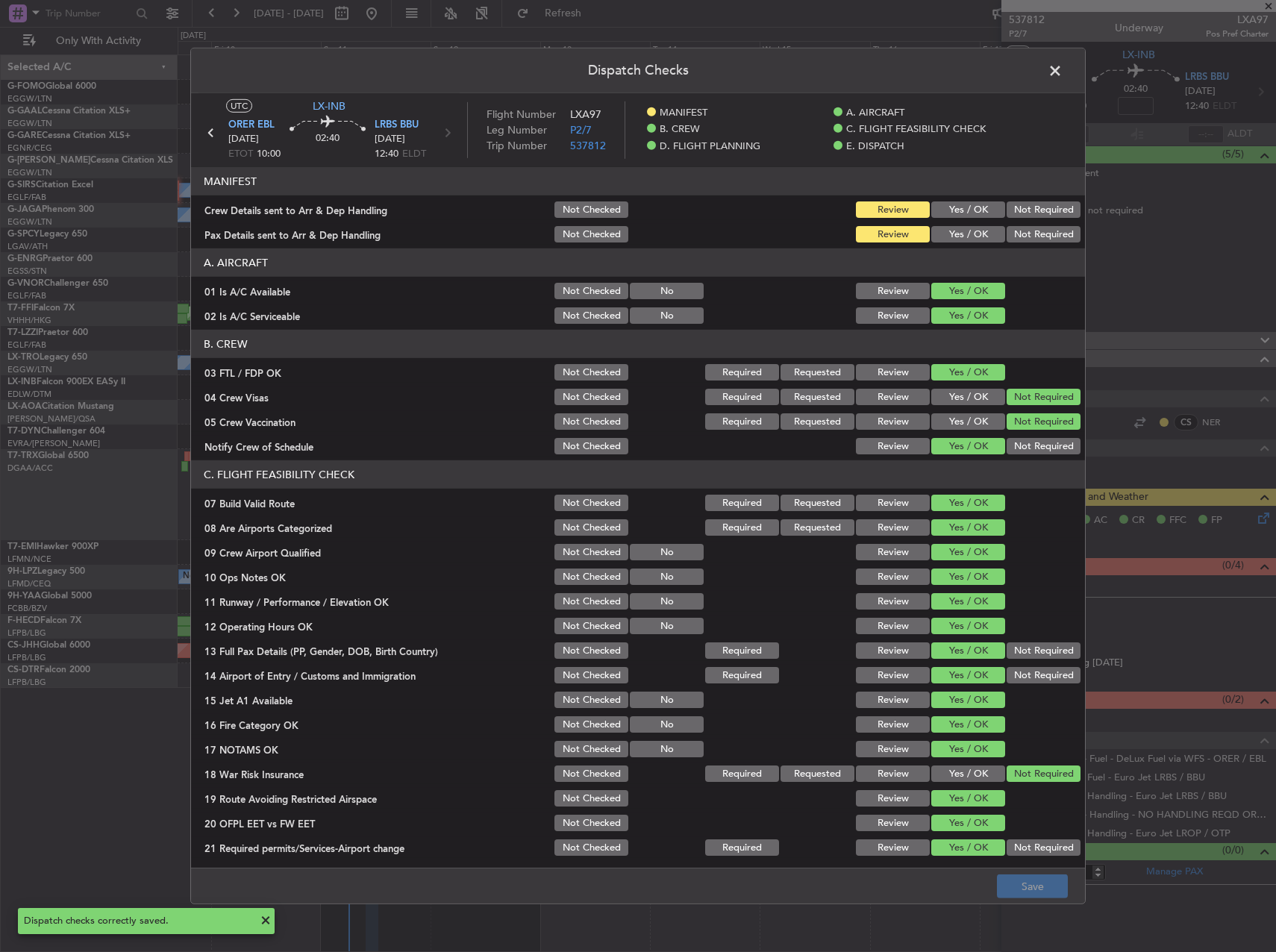
type input "-00:05"
click at [1061, 57] on header "Dispatch Checks" at bounding box center [637, 70] width 893 height 44
click at [1062, 70] on span at bounding box center [1062, 75] width 0 height 30
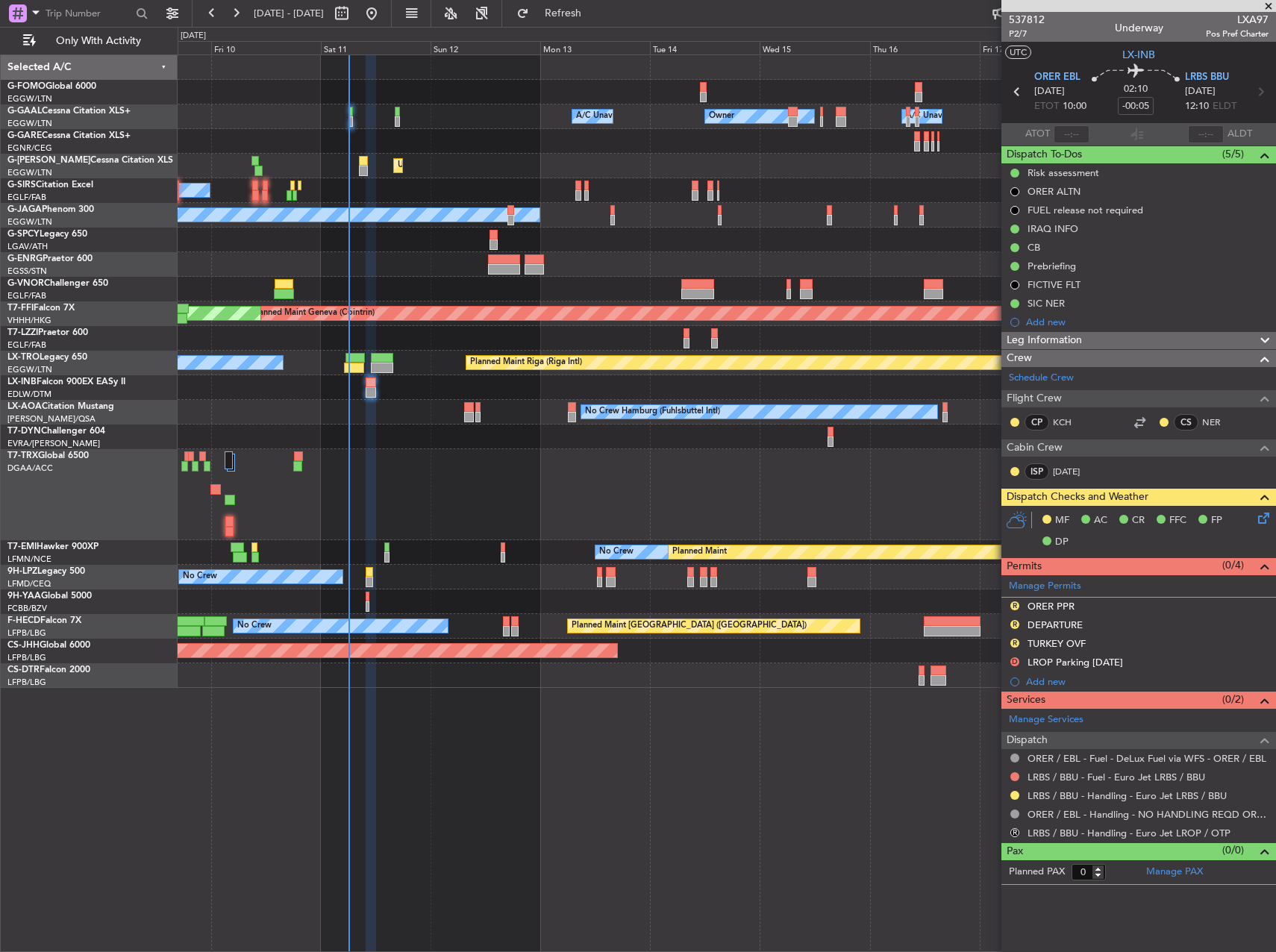
click at [508, 140] on div at bounding box center [726, 142] width 1097 height 25
click at [1272, 4] on span at bounding box center [1268, 7] width 15 height 13
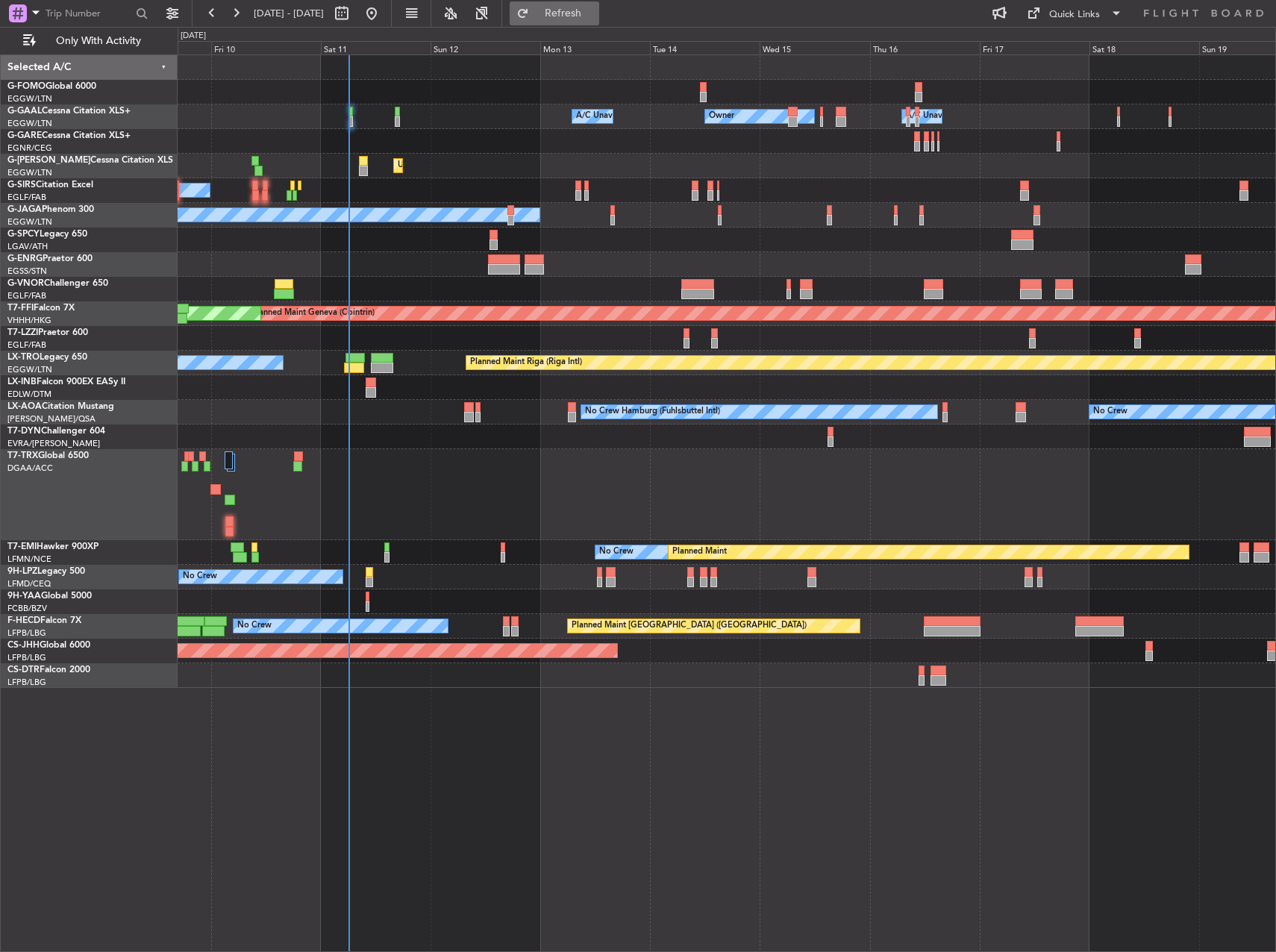
click at [595, 19] on span "Refresh" at bounding box center [563, 13] width 62 height 10
click at [379, 381] on div at bounding box center [726, 388] width 1097 height 25
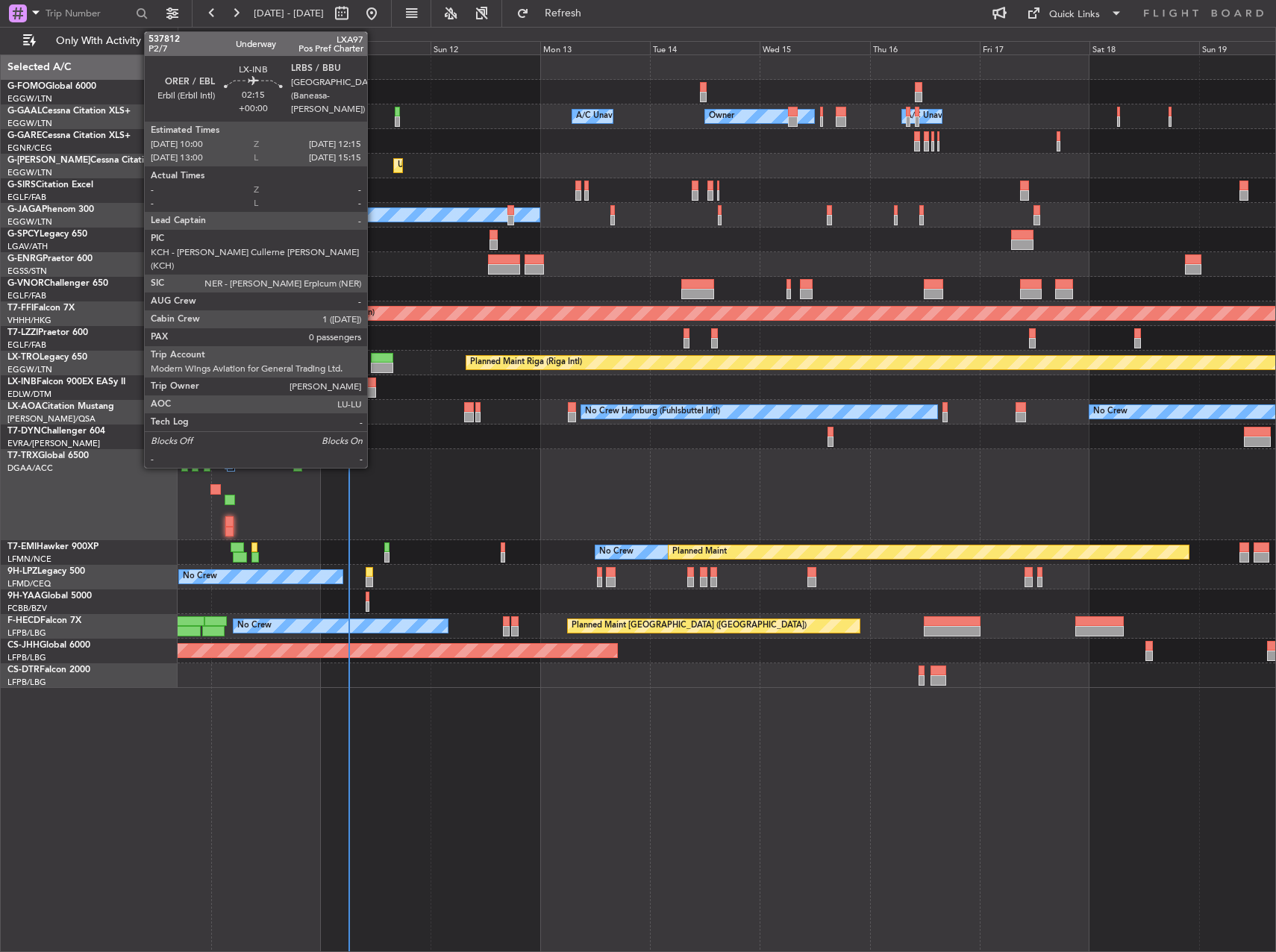
click at [373, 382] on div at bounding box center [371, 382] width 10 height 10
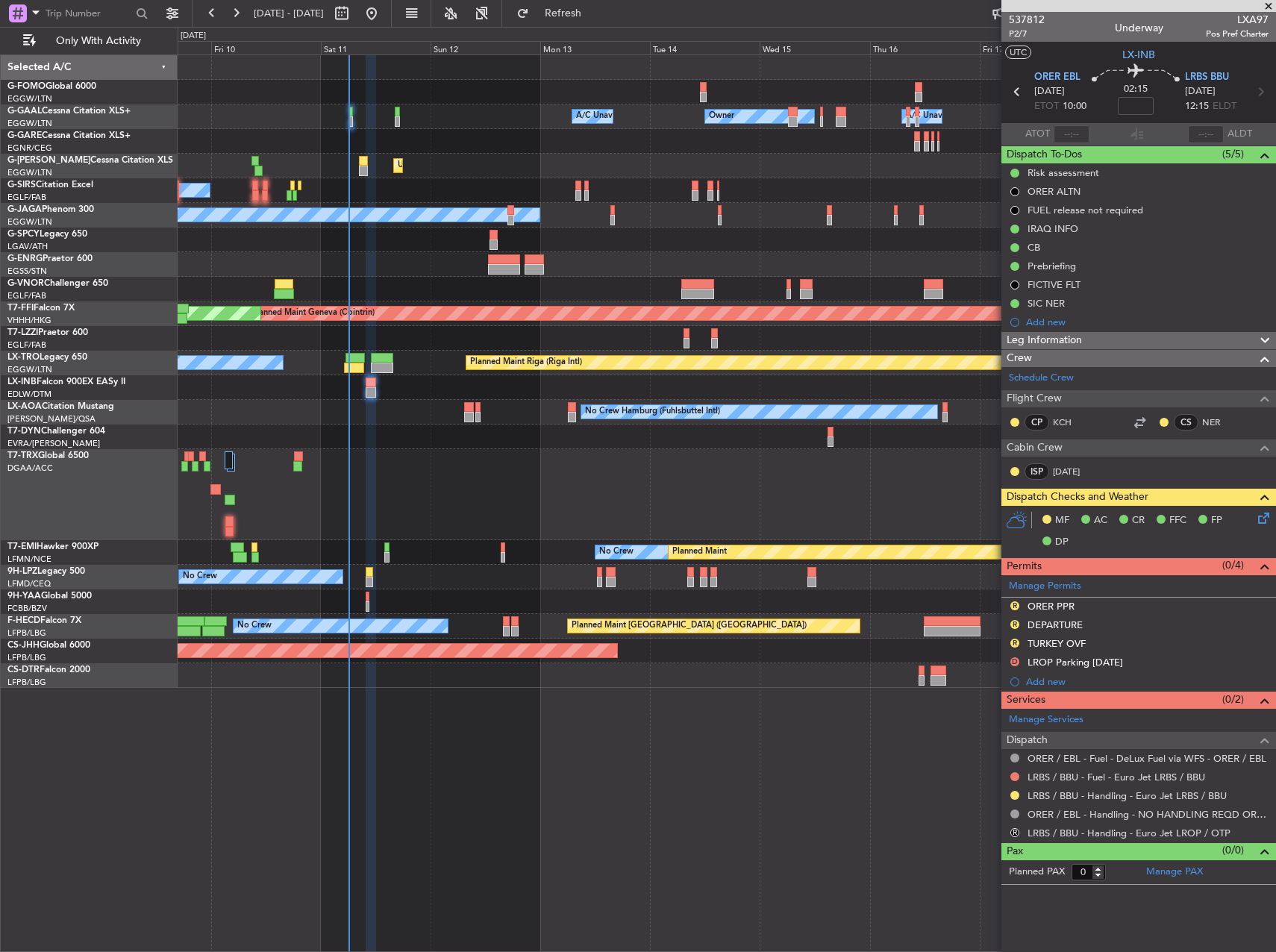
click at [1268, 7] on span at bounding box center [1268, 7] width 15 height 13
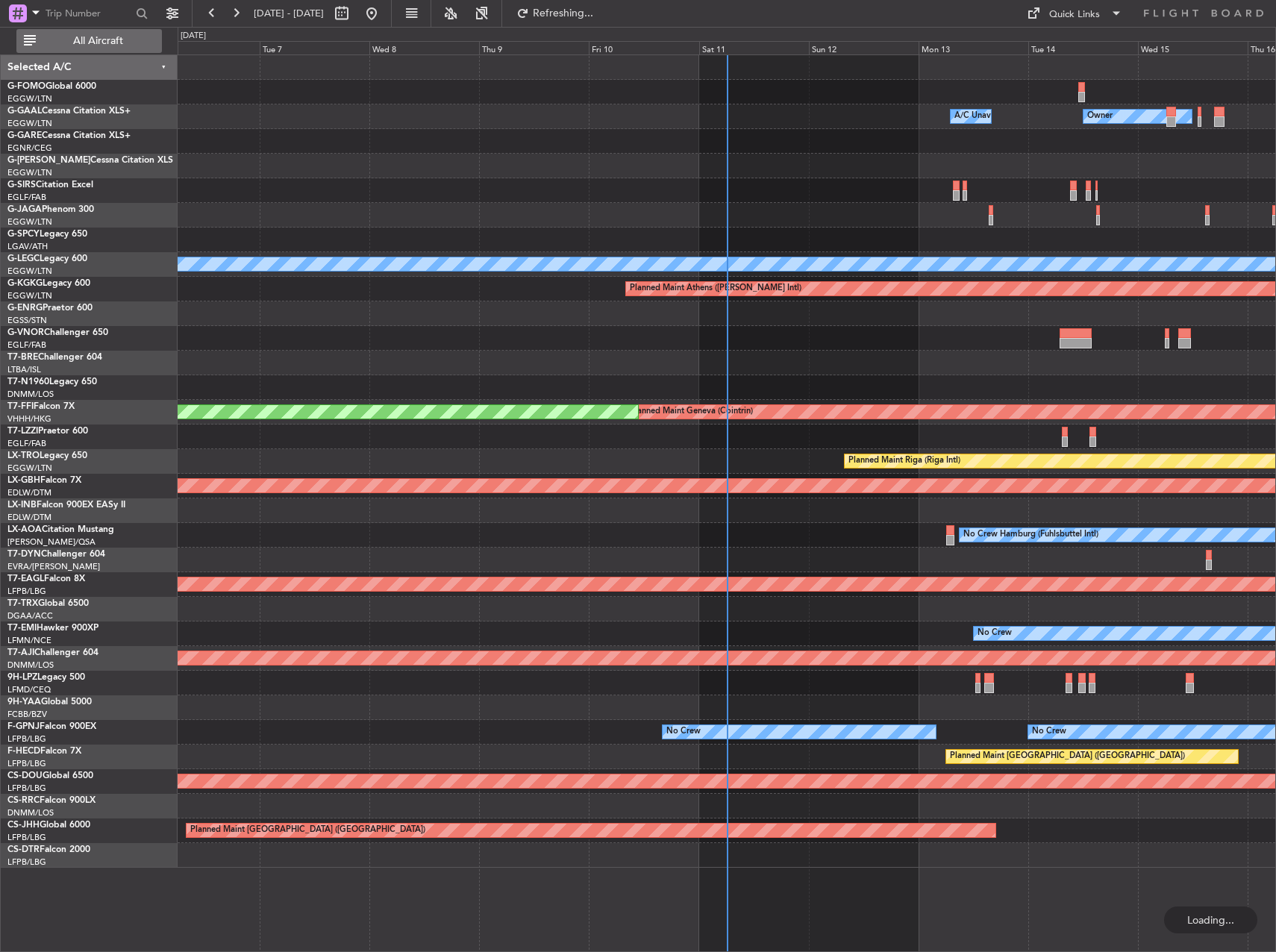
click at [94, 44] on span "All Aircraft" at bounding box center [97, 41] width 118 height 10
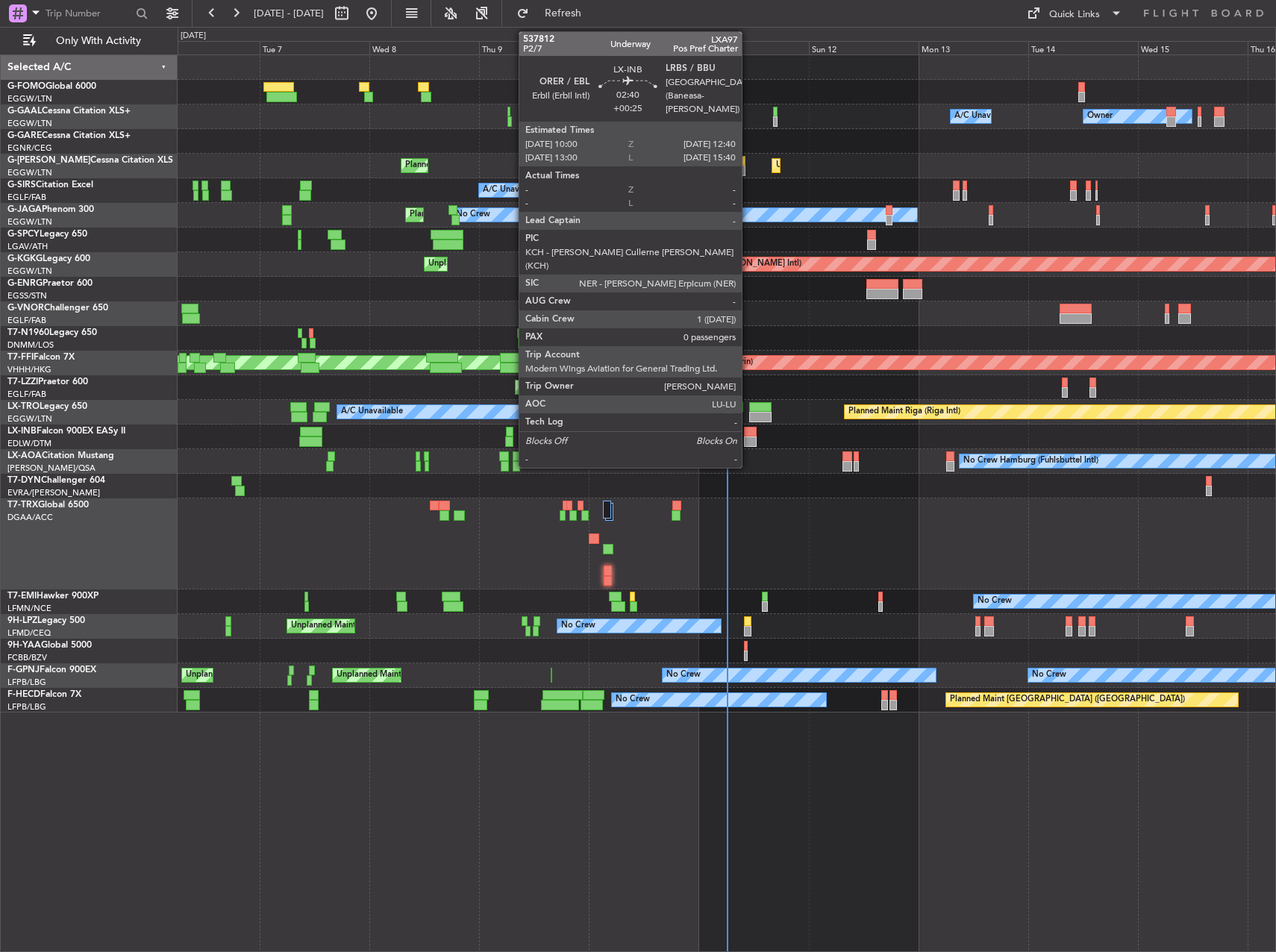
click at [749, 435] on div at bounding box center [750, 431] width 12 height 10
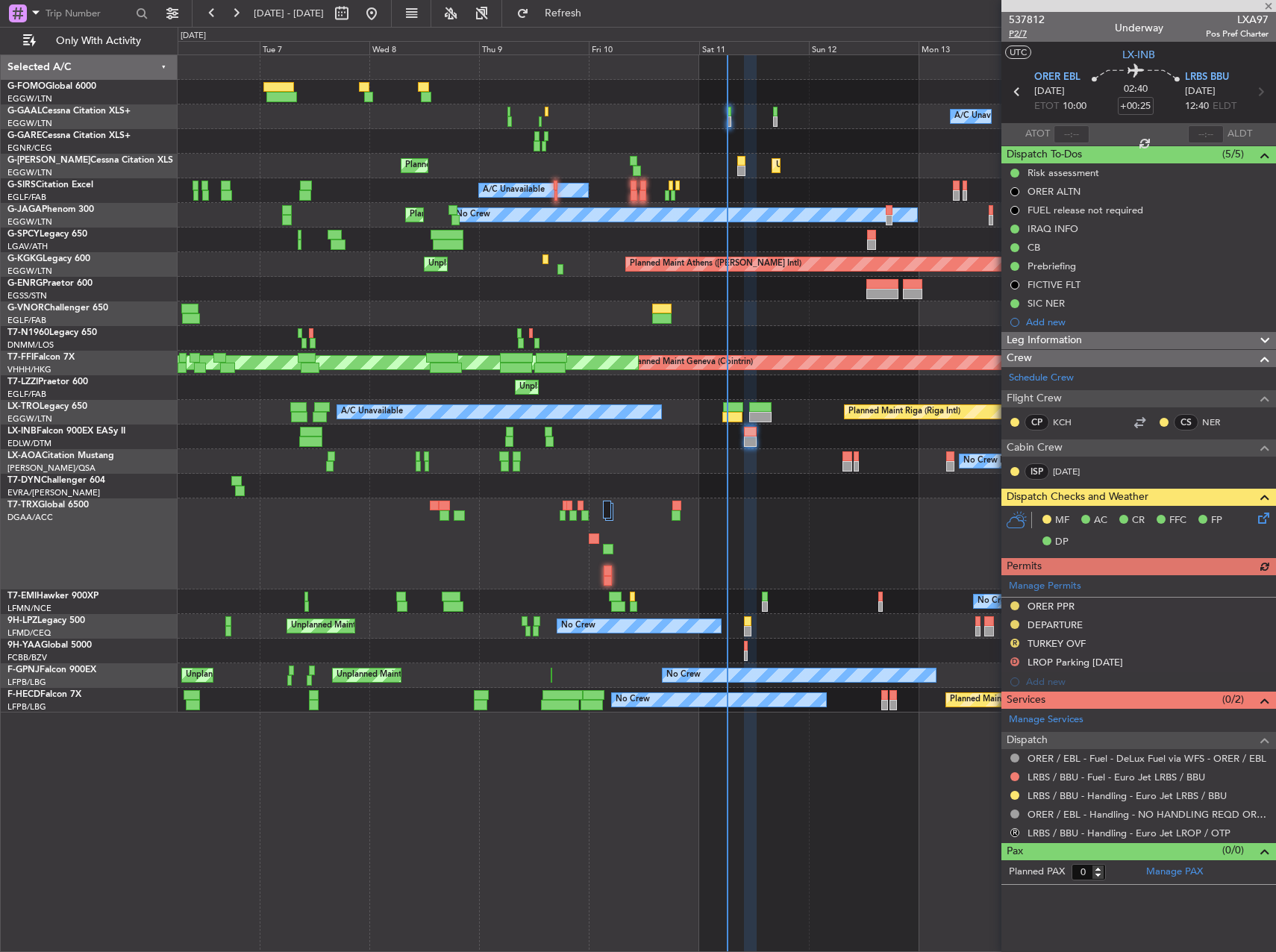
click at [1035, 32] on span "P2/7" at bounding box center [1026, 33] width 36 height 12
click at [1043, 343] on span "Leg Information" at bounding box center [1044, 340] width 76 height 17
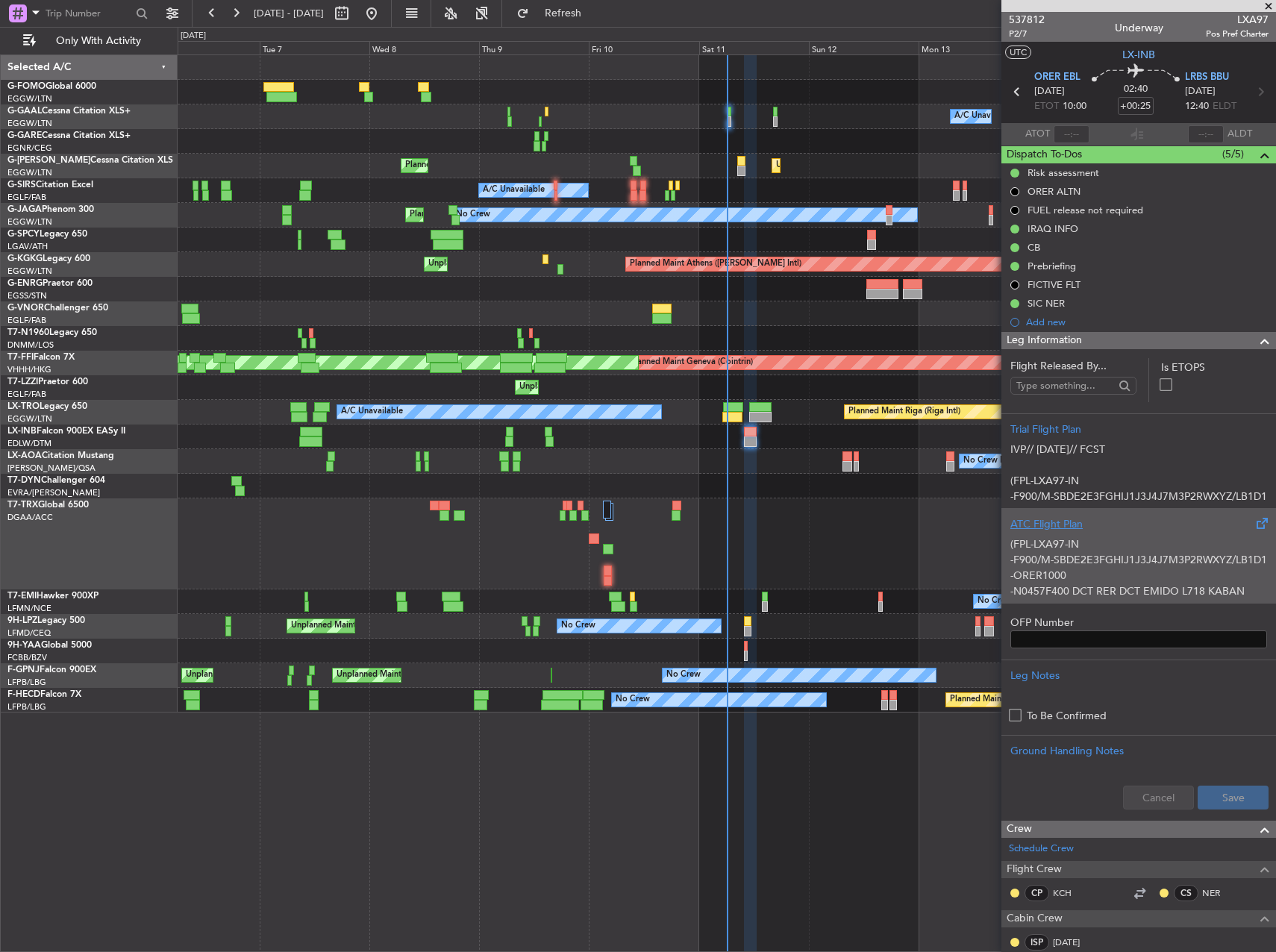
click at [1076, 546] on p "(FPL-LXA97-IN -F900/M-SBDE2E3FGHIJ1J3J4J7M3P2RWXYZ/LB1D1 -ORER1000 -N0457F400 D…" at bounding box center [1138, 677] width 256 height 282
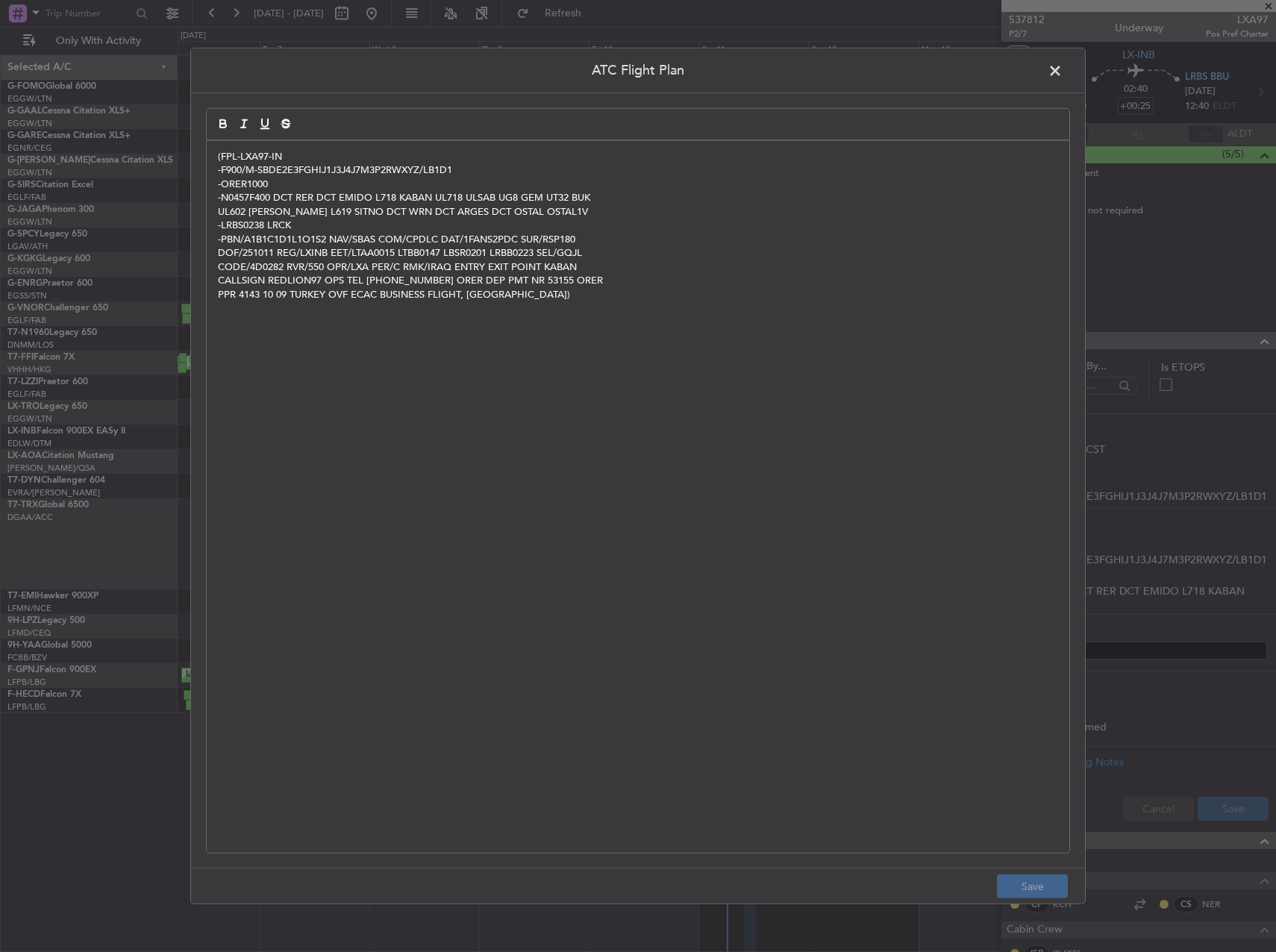
click at [1062, 69] on span at bounding box center [1062, 75] width 0 height 30
